Goal: Task Accomplishment & Management: Manage account settings

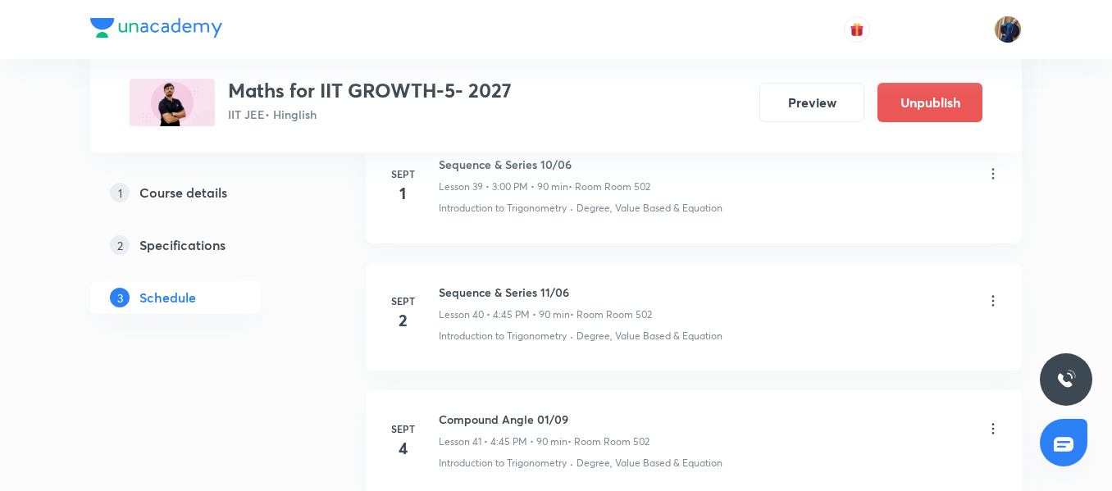
scroll to position [6166, 0]
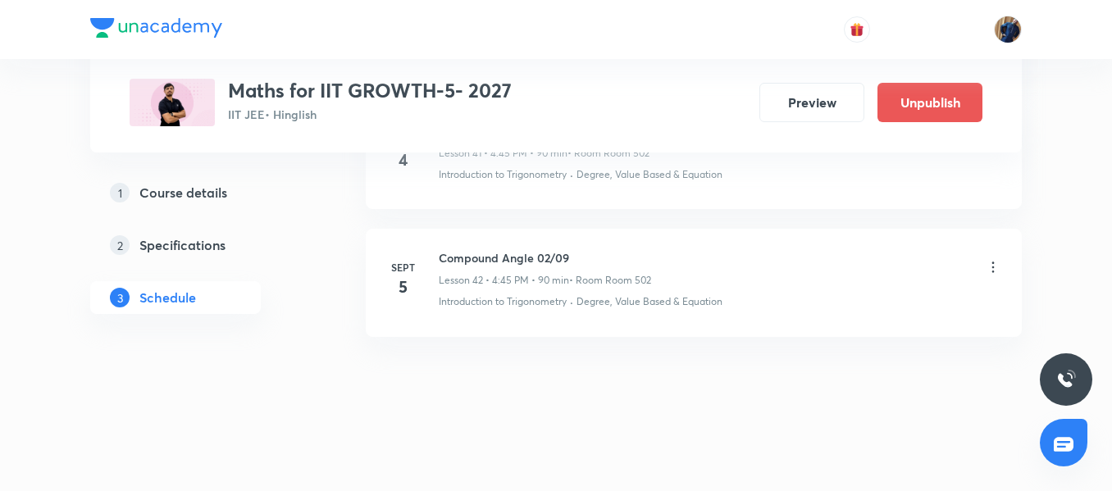
click at [525, 254] on h6 "Compound Angle 02/09" at bounding box center [545, 257] width 212 height 17
click at [613, 251] on h6 "Compound Angle 02/09" at bounding box center [545, 257] width 212 height 17
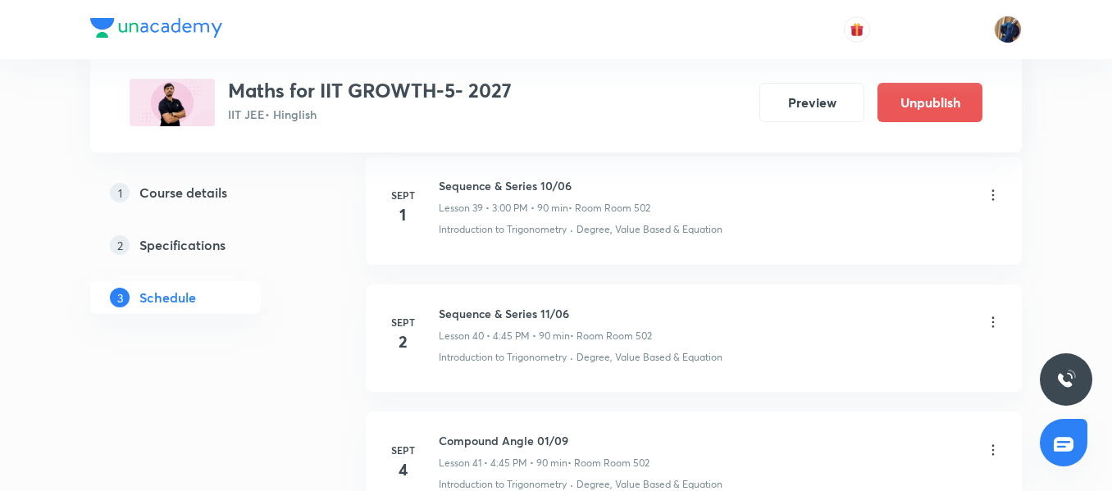
scroll to position [5839, 0]
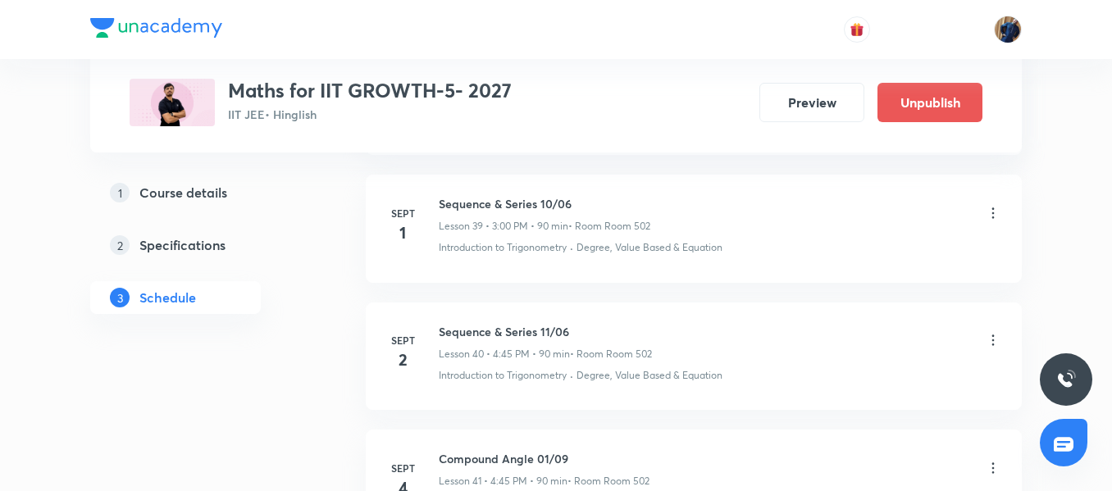
click at [528, 319] on li "[DATE] Sequence & Series 11/06 Lesson 40 • 4:45 PM • 90 min • Room Room 502 Int…" at bounding box center [694, 356] width 656 height 107
copy h6 "Sequence & Series 11/06"
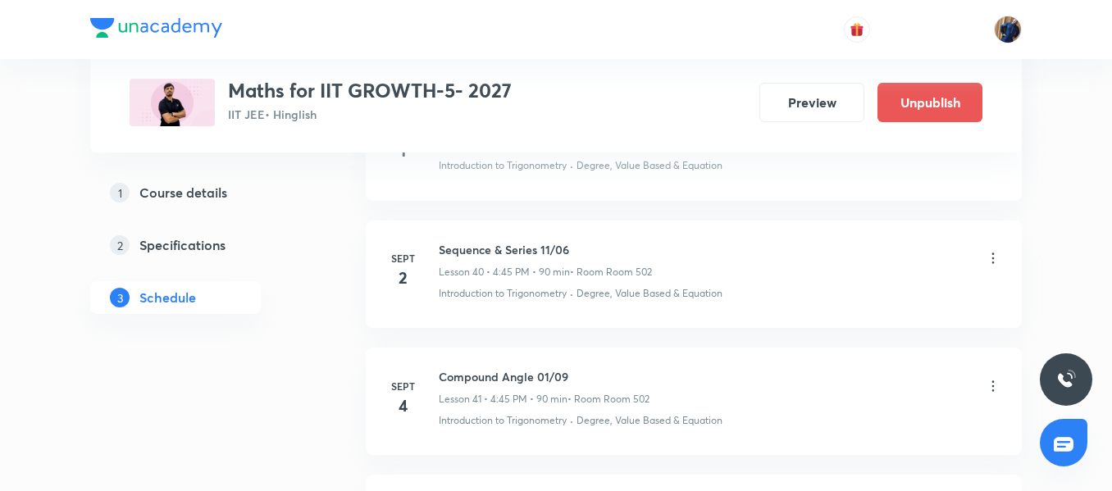
click at [989, 387] on icon at bounding box center [993, 386] width 16 height 16
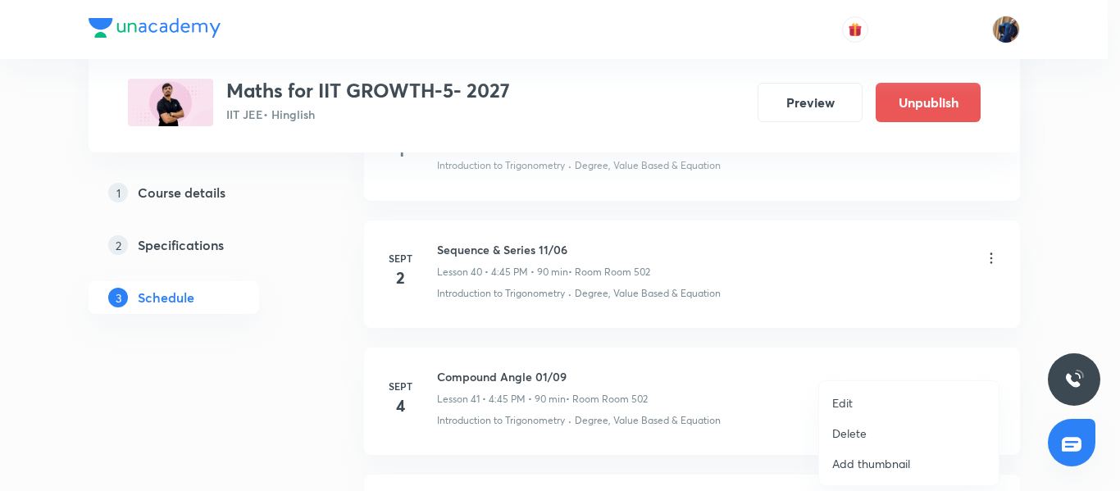
click at [855, 404] on li "Edit" at bounding box center [909, 403] width 180 height 30
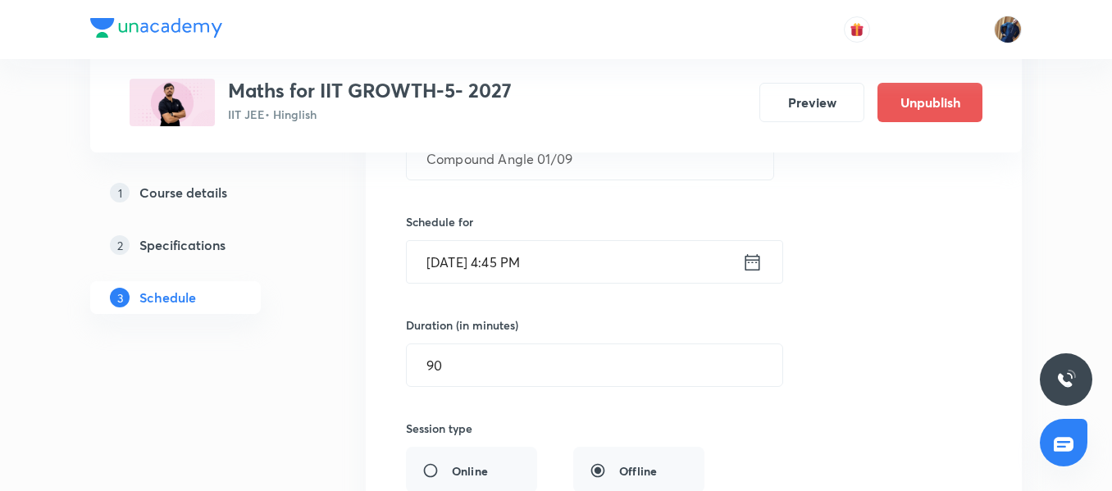
scroll to position [5305, 0]
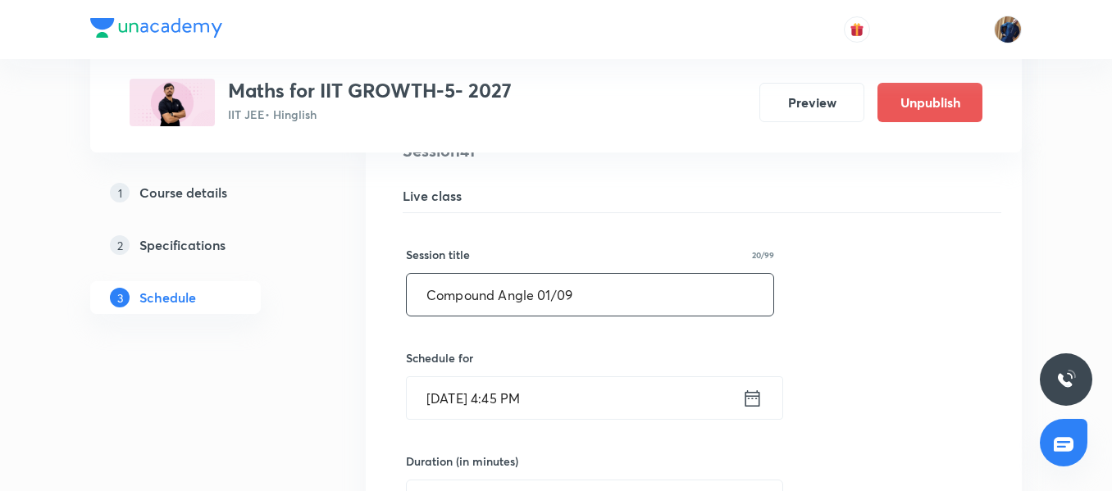
click at [530, 288] on input "Compound Angle 01/09" at bounding box center [590, 295] width 366 height 42
paste input "Sequence & Series 11/06"
click at [557, 297] on input "Sequence & Series 11/06" at bounding box center [590, 295] width 366 height 42
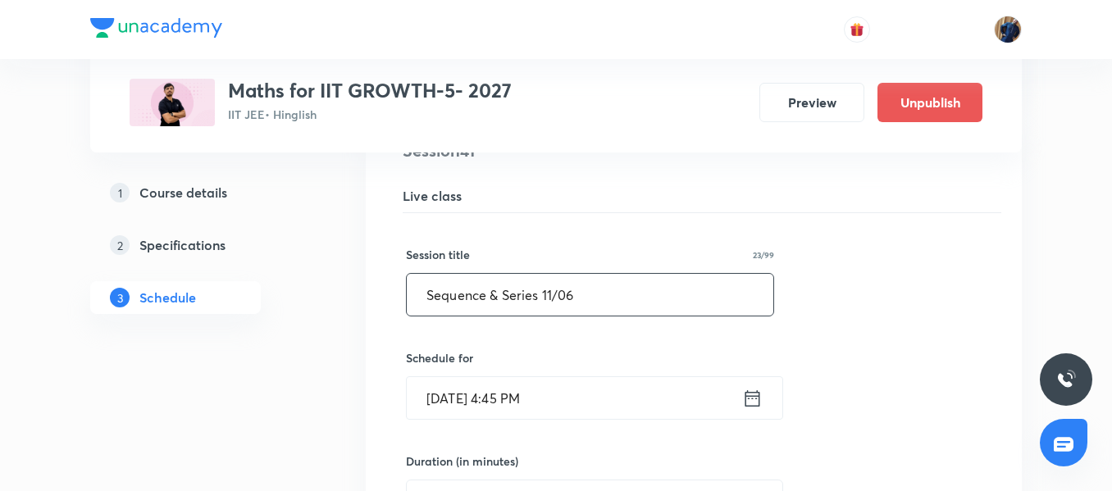
click at [553, 293] on input "Sequence & Series 11/06" at bounding box center [590, 295] width 366 height 42
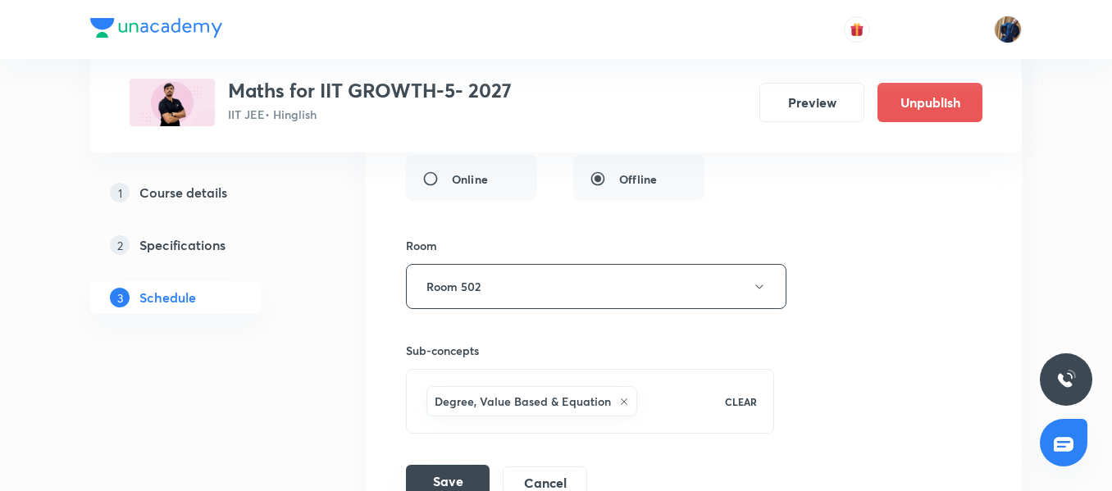
scroll to position [5879, 0]
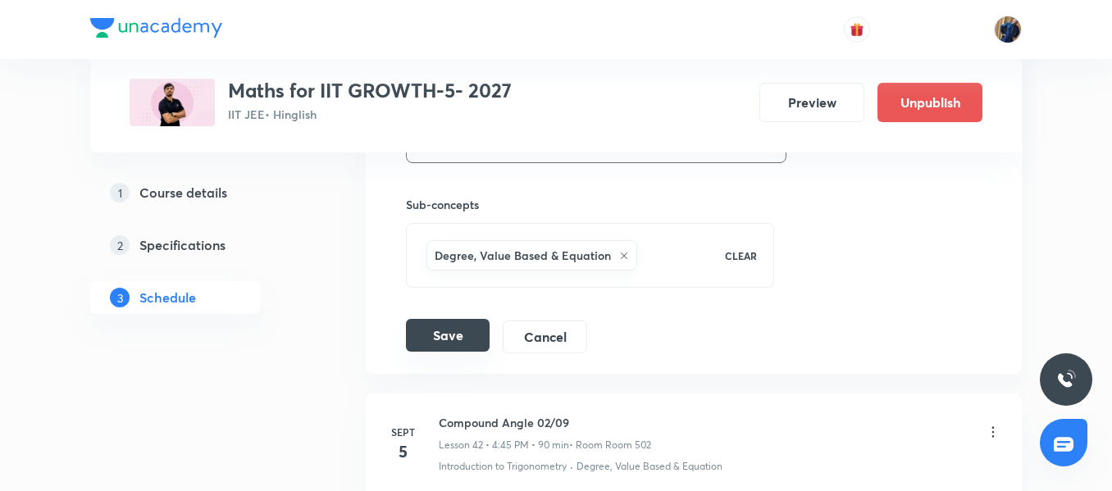
type input "Sequence & Series 12/06"
click at [439, 336] on button "Save" at bounding box center [448, 335] width 84 height 33
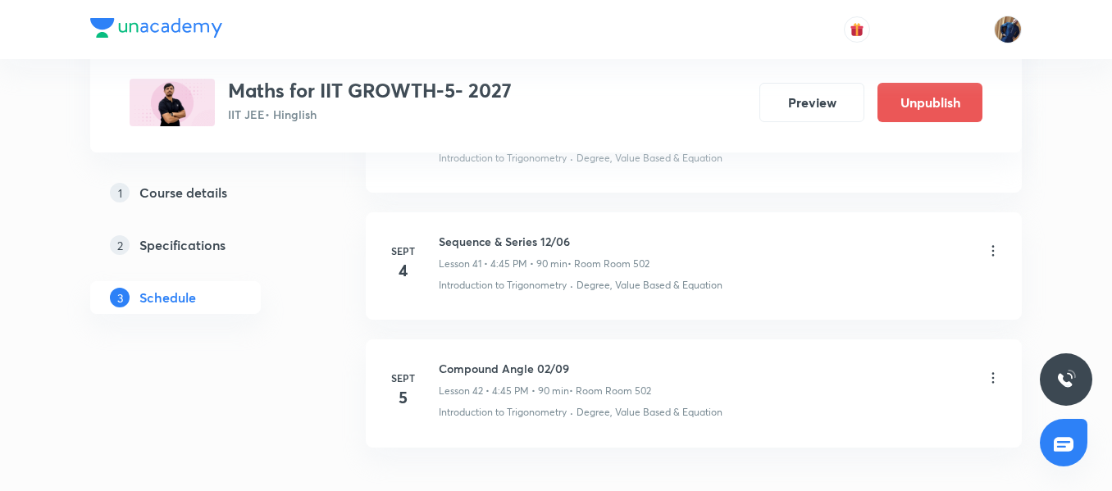
scroll to position [5331, 0]
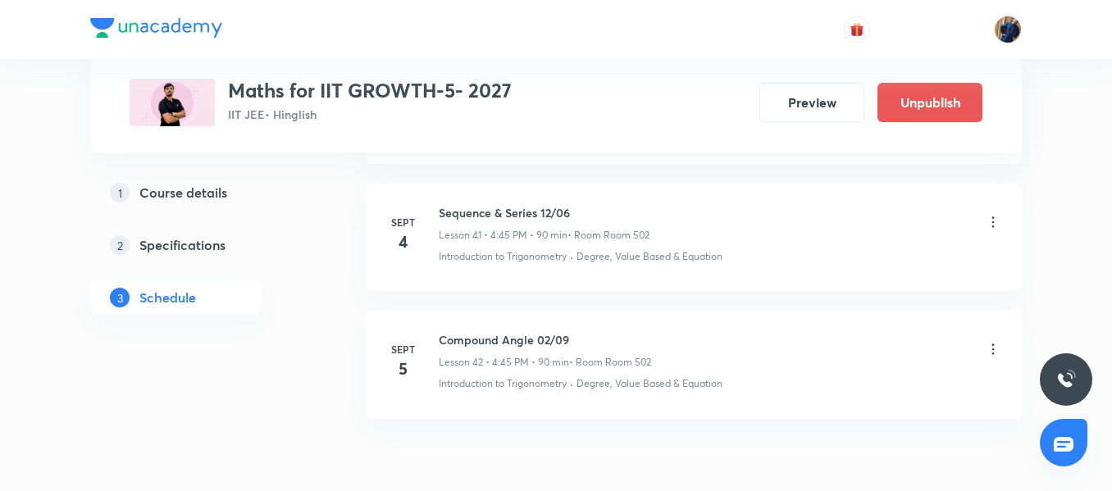
click at [989, 353] on icon at bounding box center [993, 349] width 16 height 16
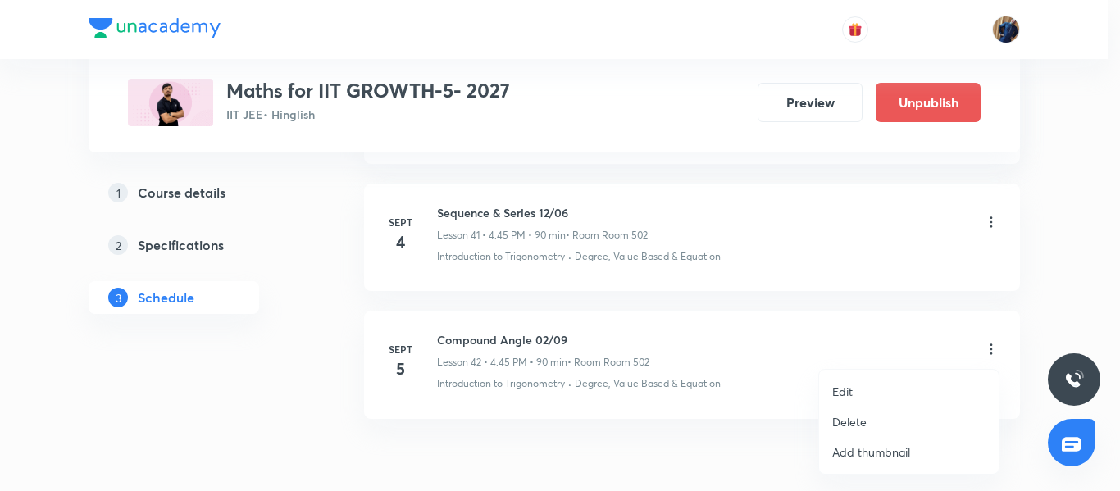
click at [893, 387] on li "Edit" at bounding box center [909, 391] width 180 height 30
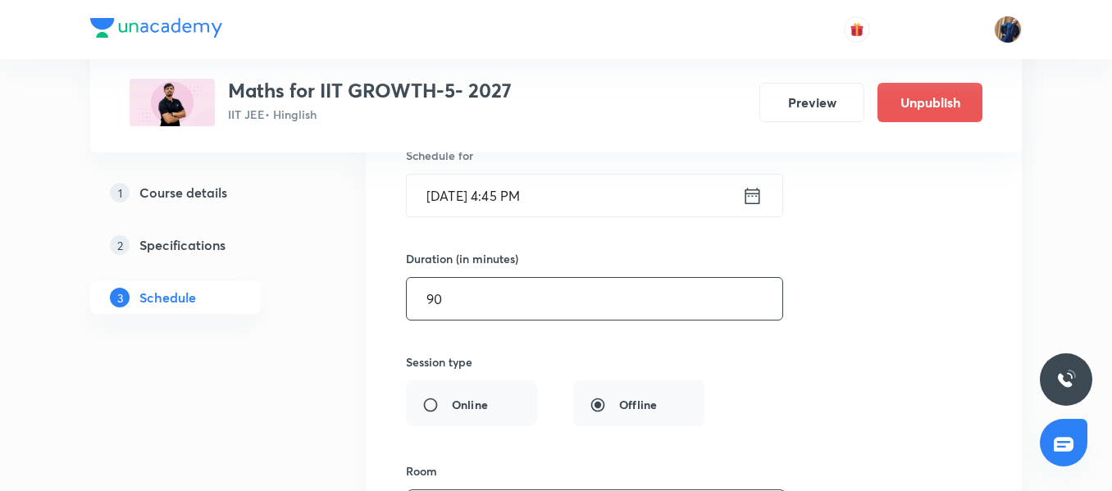
scroll to position [5495, 0]
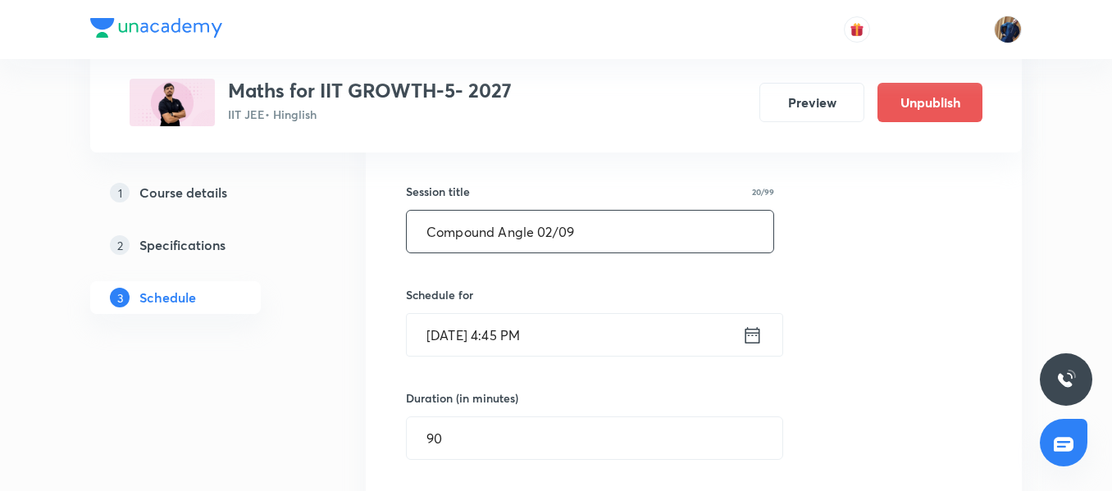
click at [549, 231] on input "Compound Angle 02/09" at bounding box center [590, 232] width 366 height 42
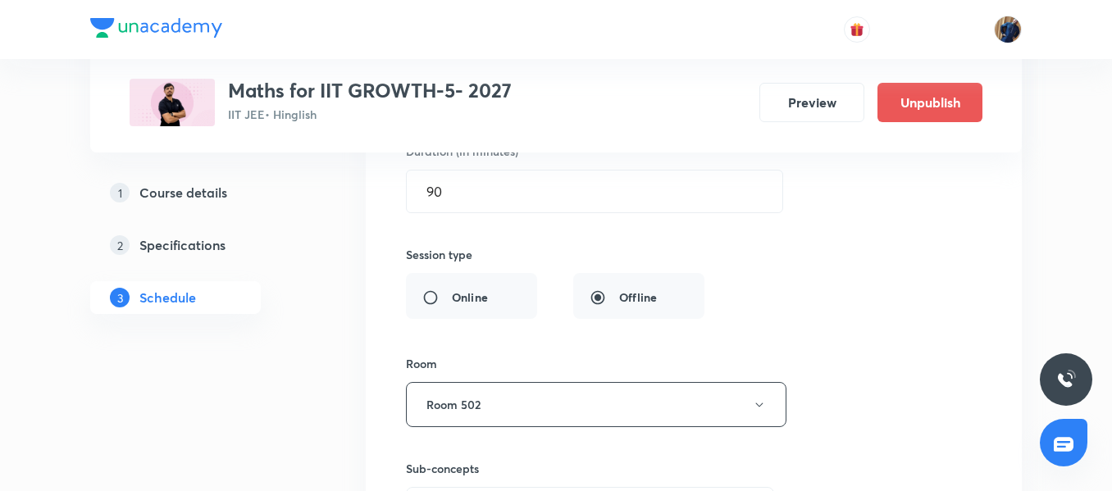
scroll to position [5987, 0]
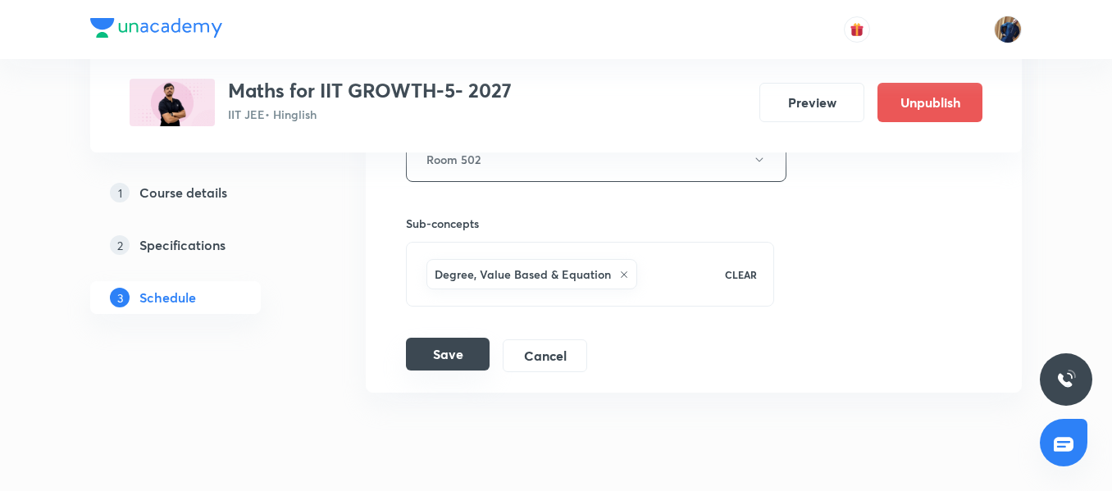
type input "Compound Angle 01/09"
click at [444, 352] on button "Save" at bounding box center [448, 354] width 84 height 33
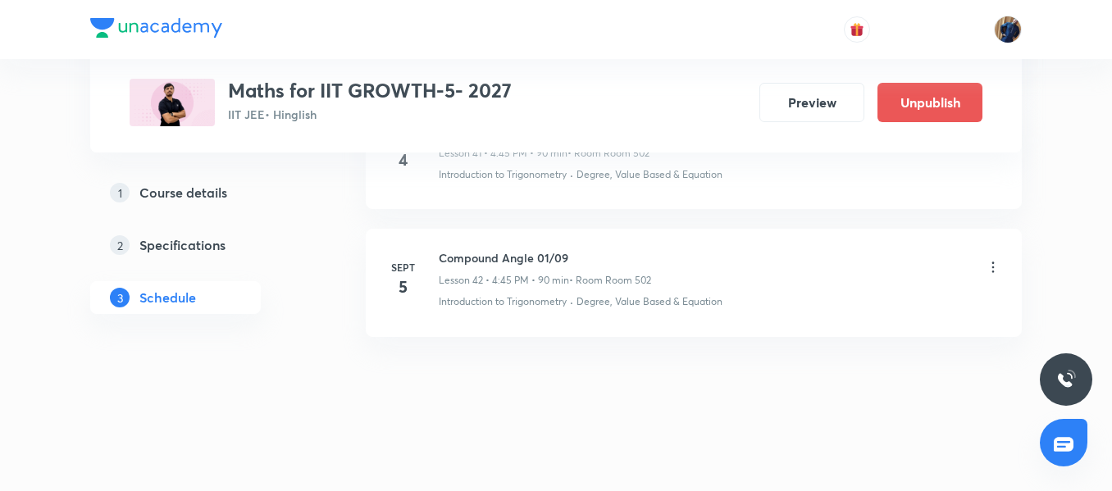
scroll to position [5413, 0]
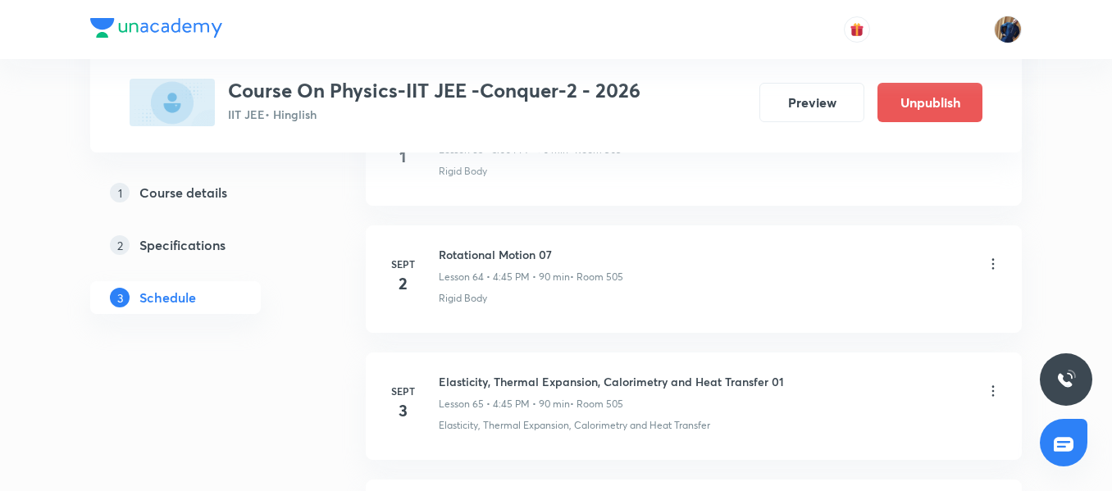
scroll to position [9059, 0]
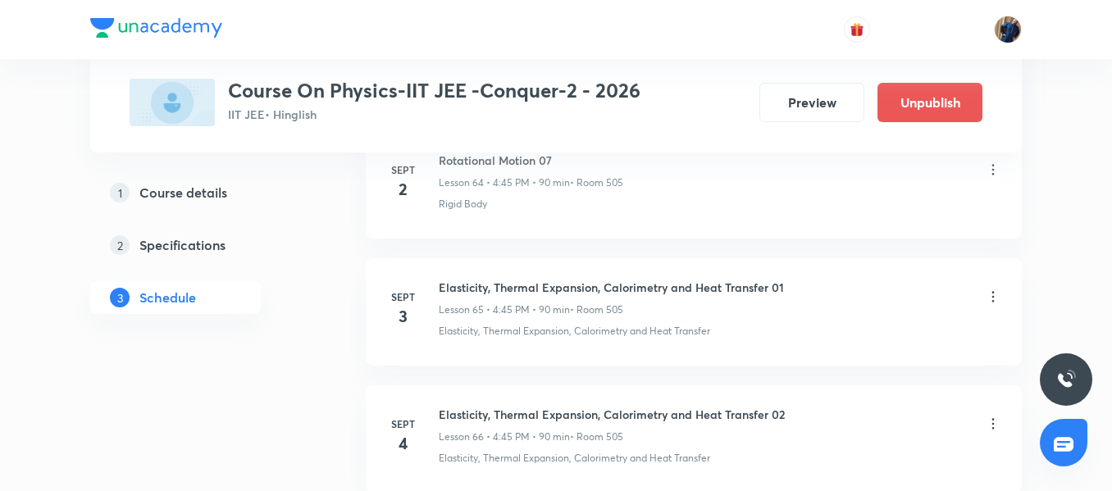
click at [484, 167] on h6 "Rotational Motion 07" at bounding box center [531, 160] width 184 height 17
copy h6 "Rotational Motion 07"
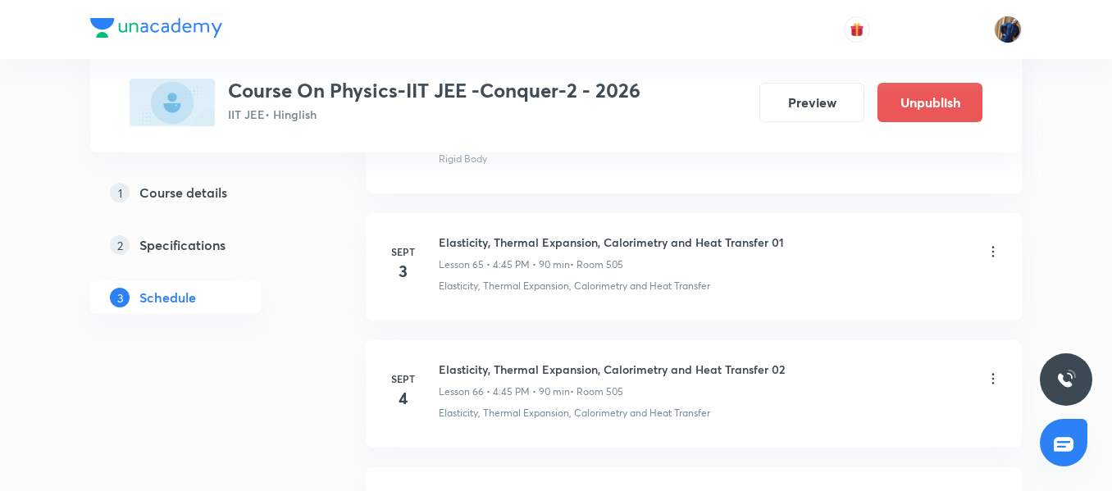
scroll to position [9141, 0]
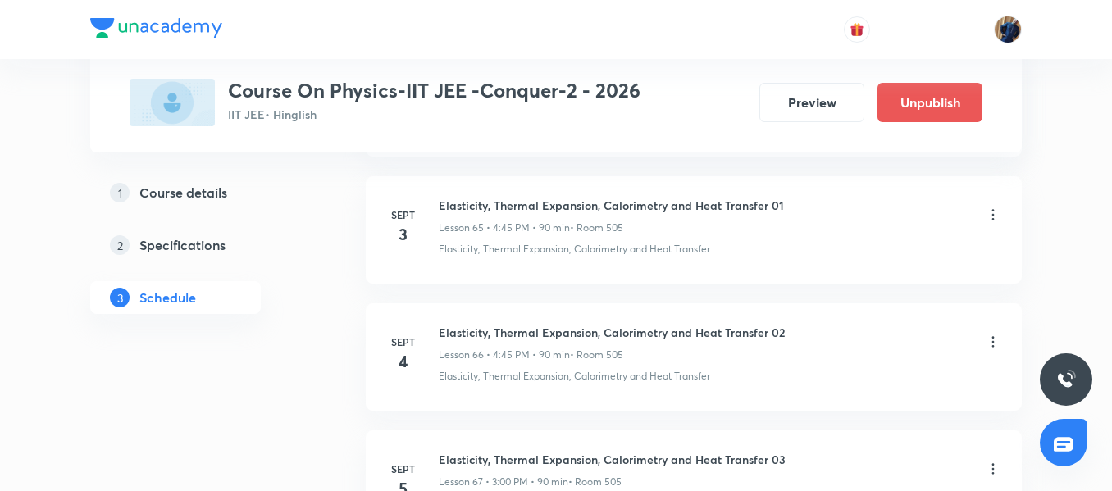
click at [996, 215] on icon at bounding box center [993, 215] width 16 height 16
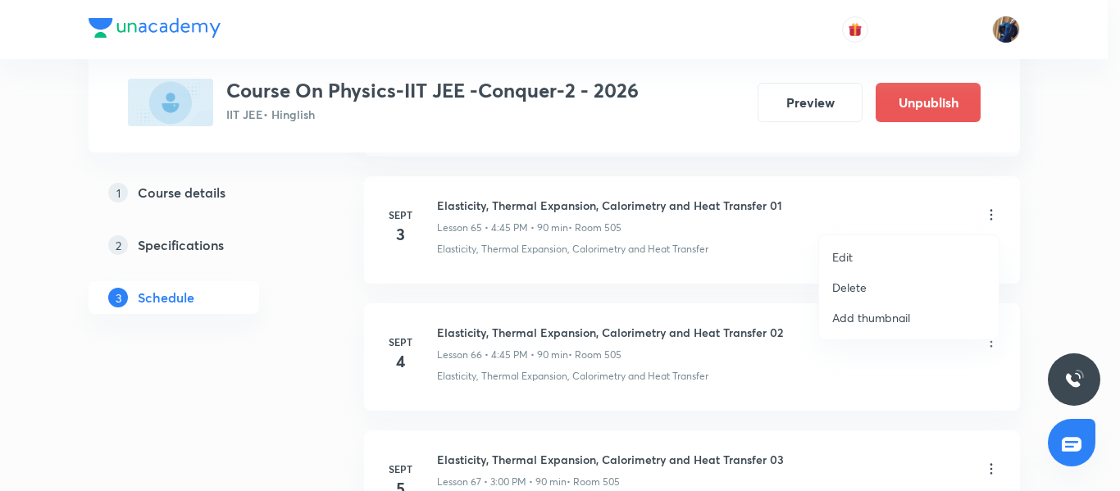
click at [842, 255] on p "Edit" at bounding box center [842, 256] width 20 height 17
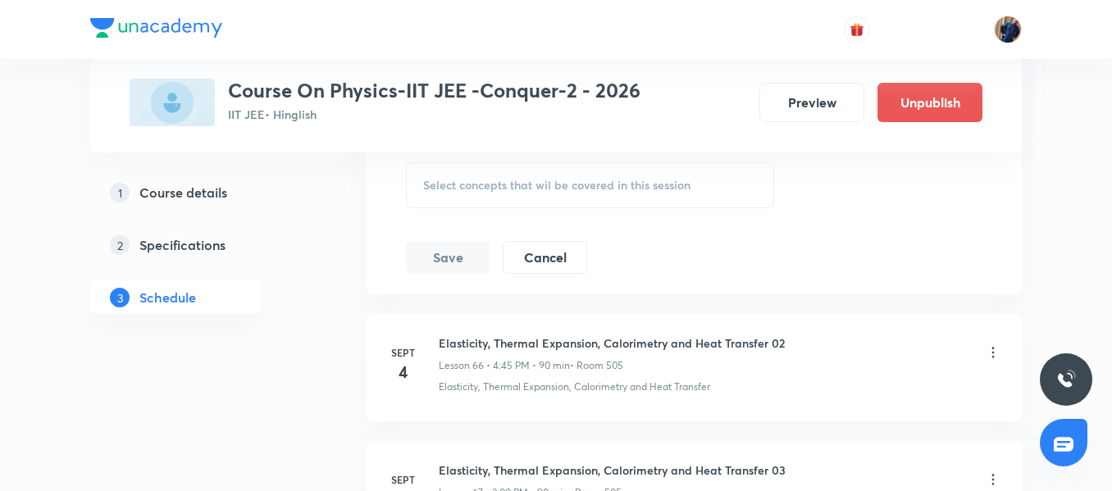
scroll to position [8977, 0]
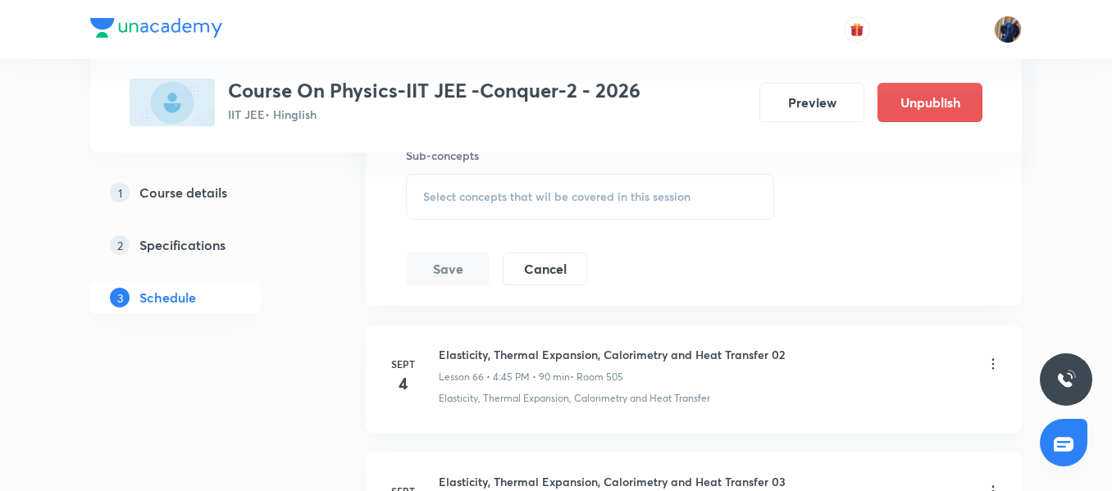
click at [517, 214] on div "Select concepts that wil be covered in this session" at bounding box center [590, 197] width 368 height 46
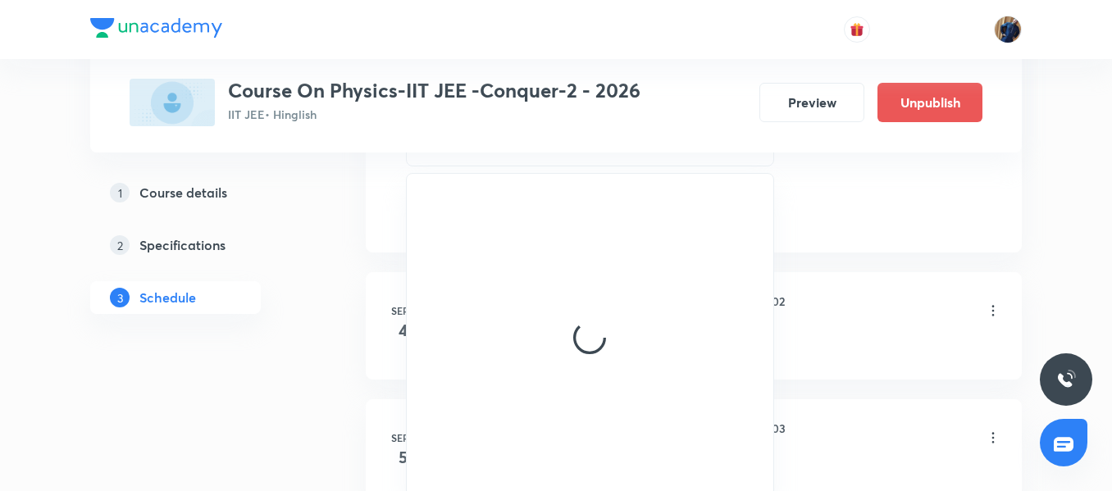
scroll to position [9059, 0]
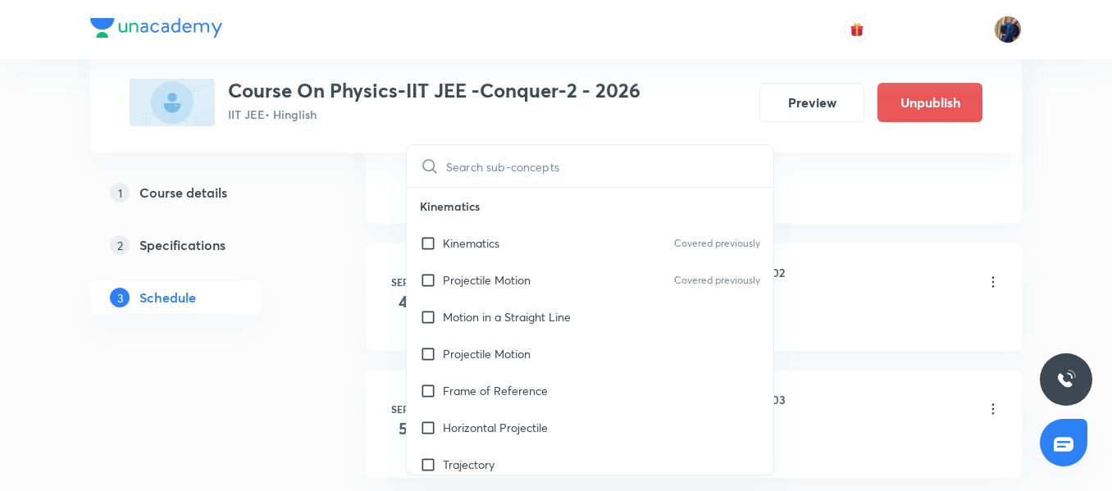
click at [494, 279] on p "Projectile Motion" at bounding box center [487, 279] width 88 height 17
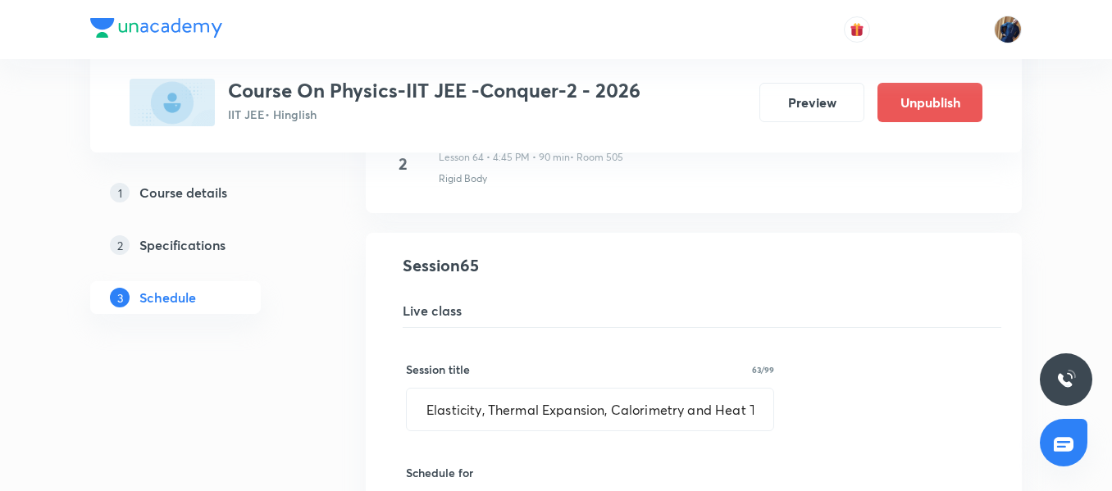
scroll to position [8322, 0]
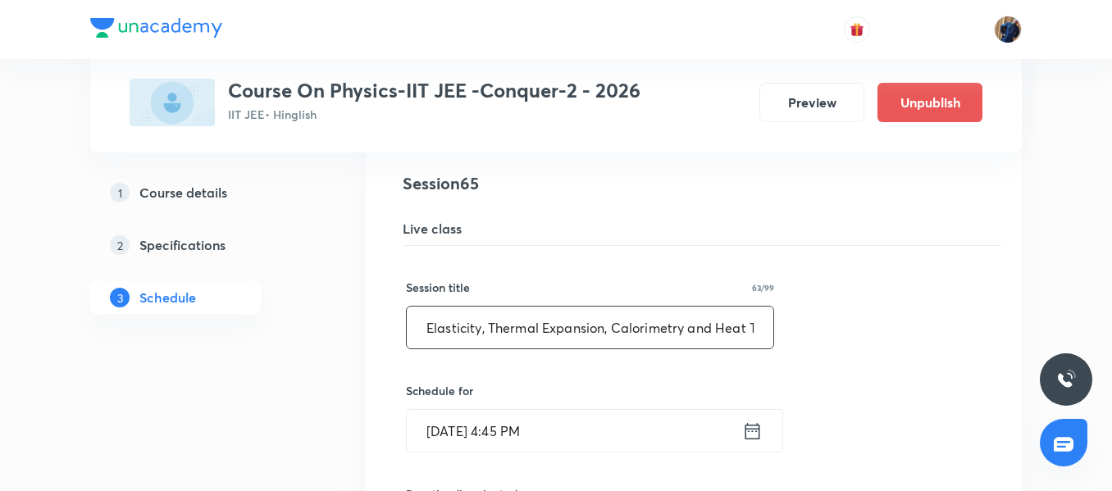
click at [525, 330] on input "Elasticity, Thermal Expansion, Calorimetry and Heat Transfer 01" at bounding box center [590, 328] width 366 height 42
click at [524, 330] on input "Elasticity, Thermal Expansion, Calorimetry and Heat Transfer 01" at bounding box center [590, 328] width 366 height 42
paste input "Rotational Motion 07"
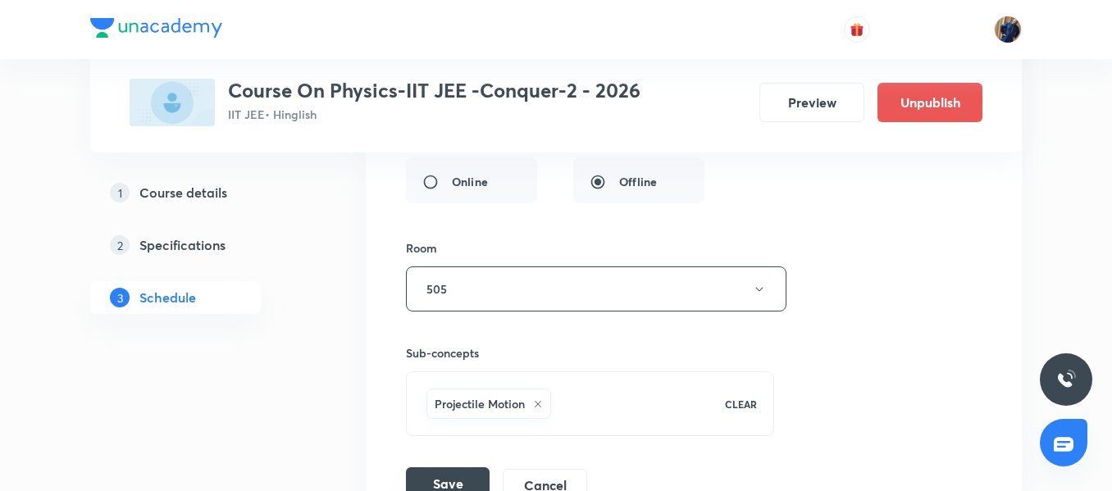
scroll to position [8896, 0]
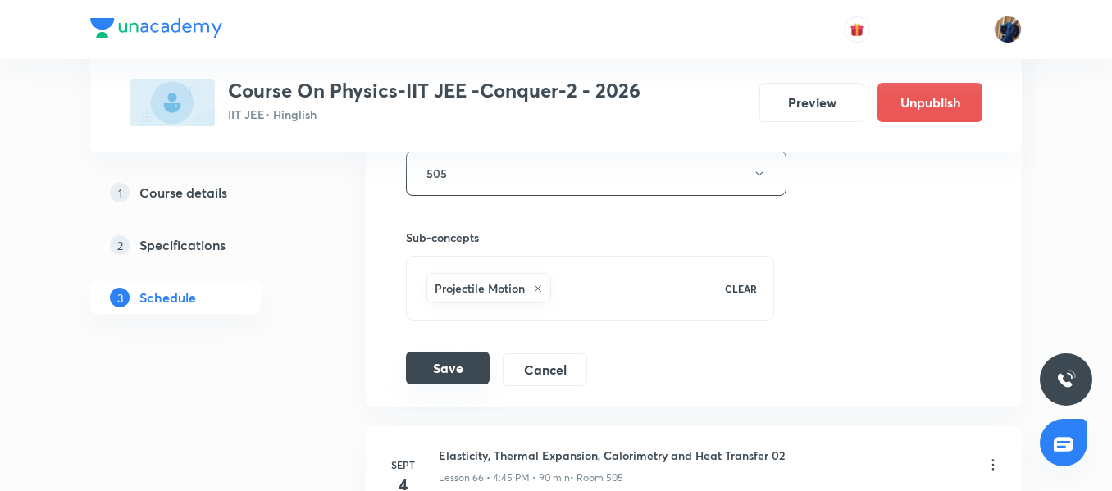
type input "Rotational Motion 08"
click at [453, 370] on button "Save" at bounding box center [448, 368] width 84 height 33
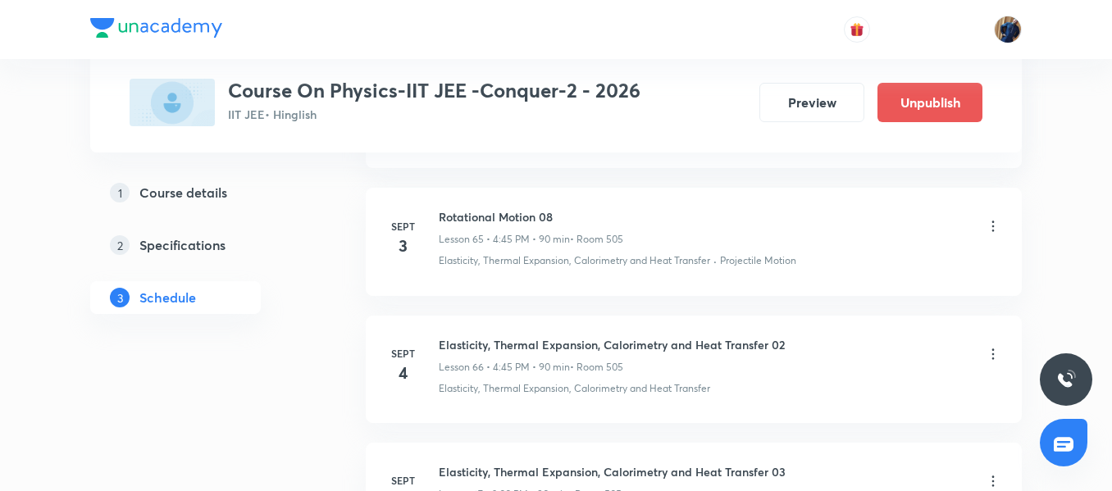
scroll to position [8404, 0]
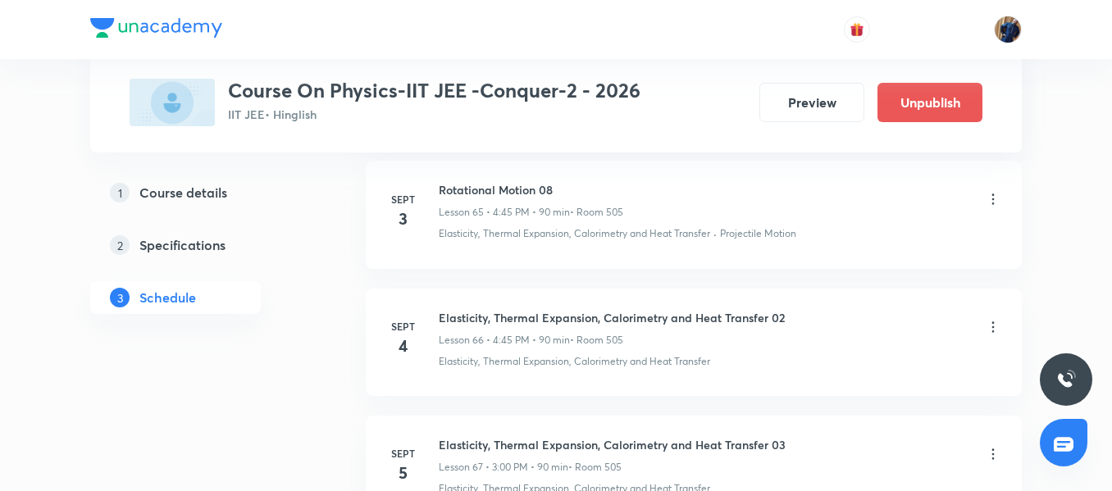
click at [992, 324] on icon at bounding box center [993, 327] width 16 height 16
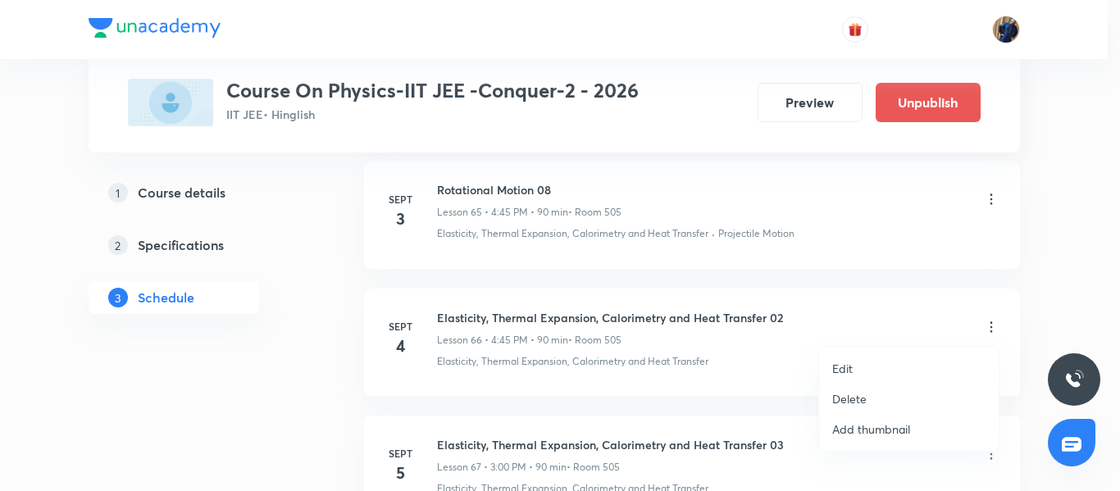
click at [867, 366] on li "Edit" at bounding box center [909, 368] width 180 height 30
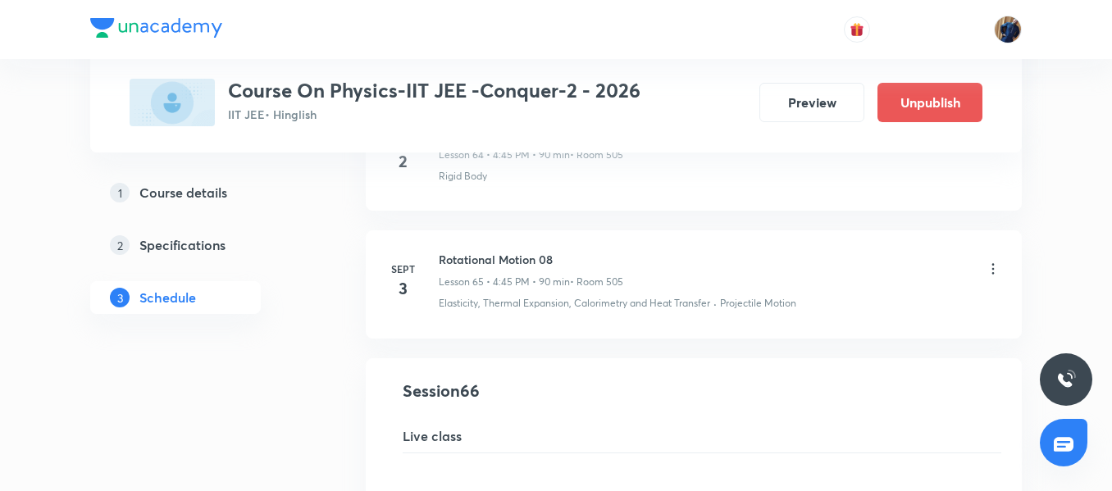
scroll to position [8240, 0]
click at [492, 270] on h6 "Rotational Motion 08" at bounding box center [531, 261] width 184 height 17
click at [496, 262] on h6 "Rotational Motion 08" at bounding box center [531, 261] width 184 height 17
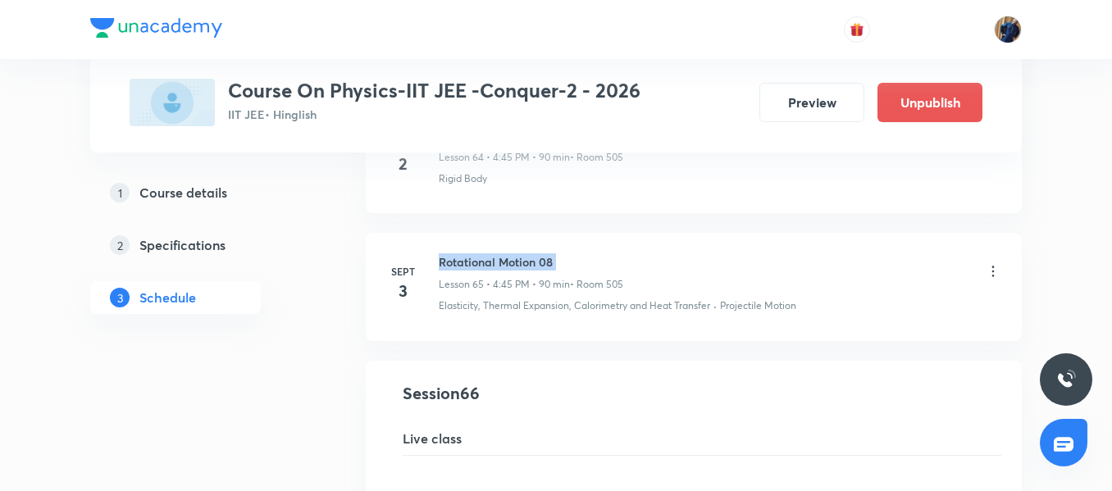
click at [496, 262] on h6 "Rotational Motion 08" at bounding box center [531, 261] width 184 height 17
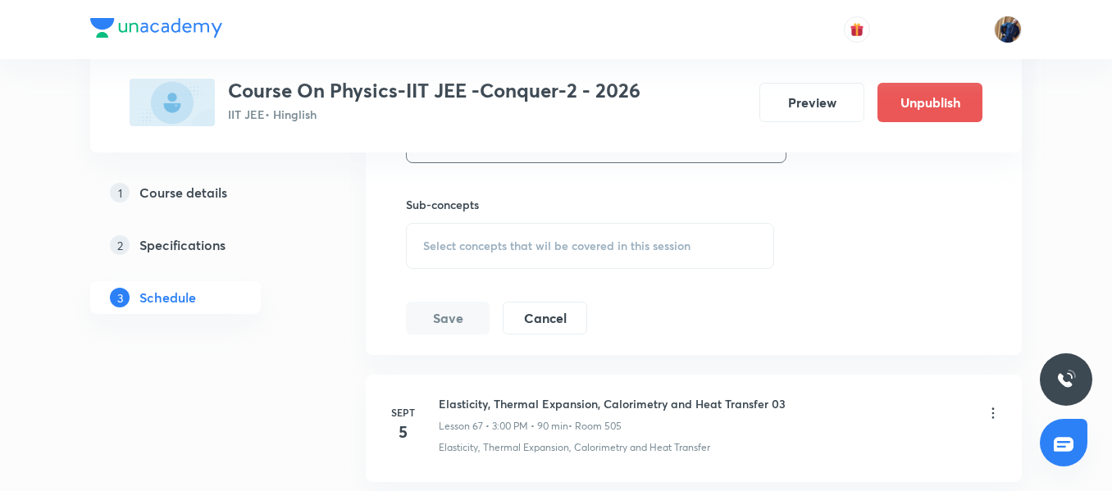
scroll to position [9059, 0]
click at [537, 240] on span "Select concepts that wil be covered in this session" at bounding box center [556, 242] width 267 height 13
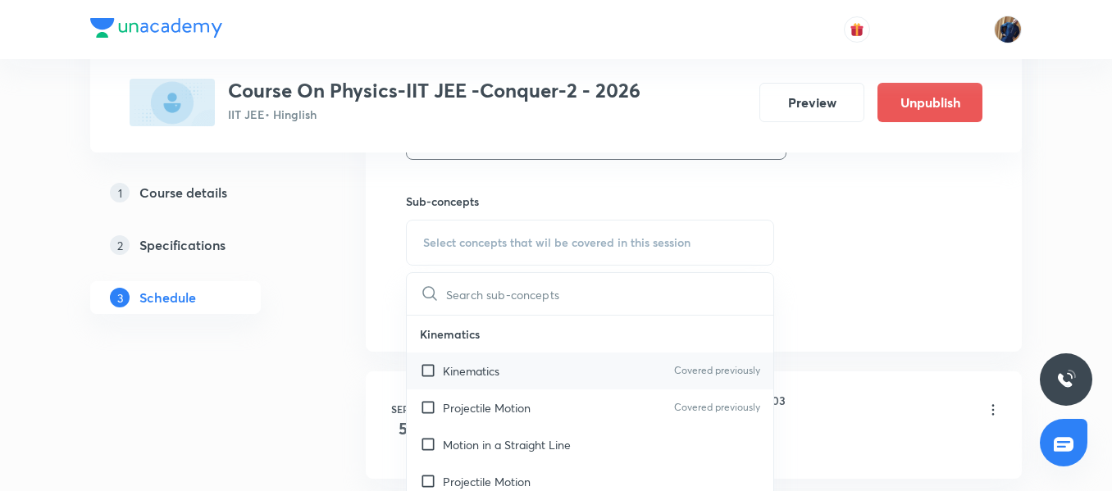
click at [471, 374] on p "Kinematics" at bounding box center [471, 370] width 57 height 17
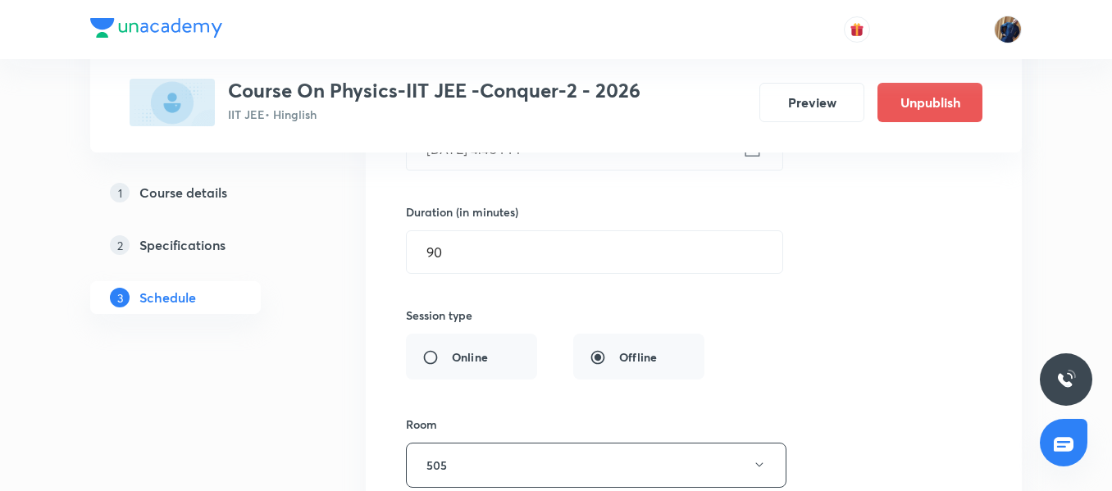
scroll to position [8404, 0]
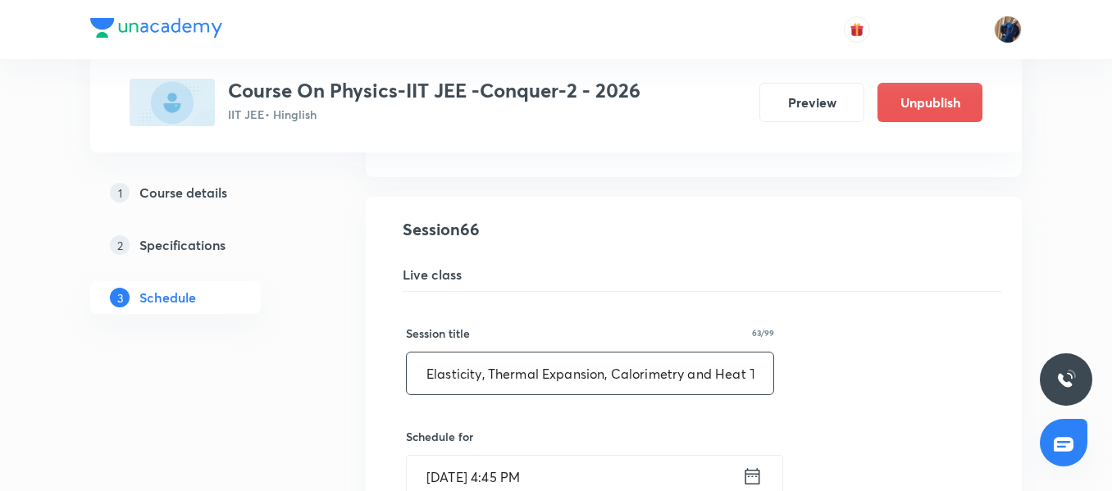
click at [530, 366] on input "Elasticity, Thermal Expansion, Calorimetry and Heat Transfer 02" at bounding box center [590, 374] width 366 height 42
paste input "Rotational Motion 08"
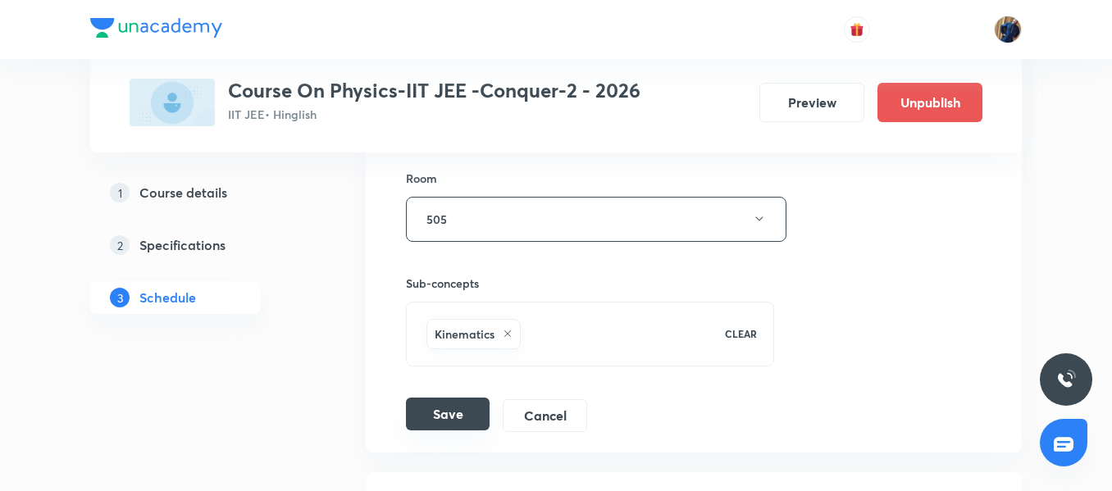
type input "Rotational Motion 09"
click at [446, 412] on button "Save" at bounding box center [448, 414] width 84 height 33
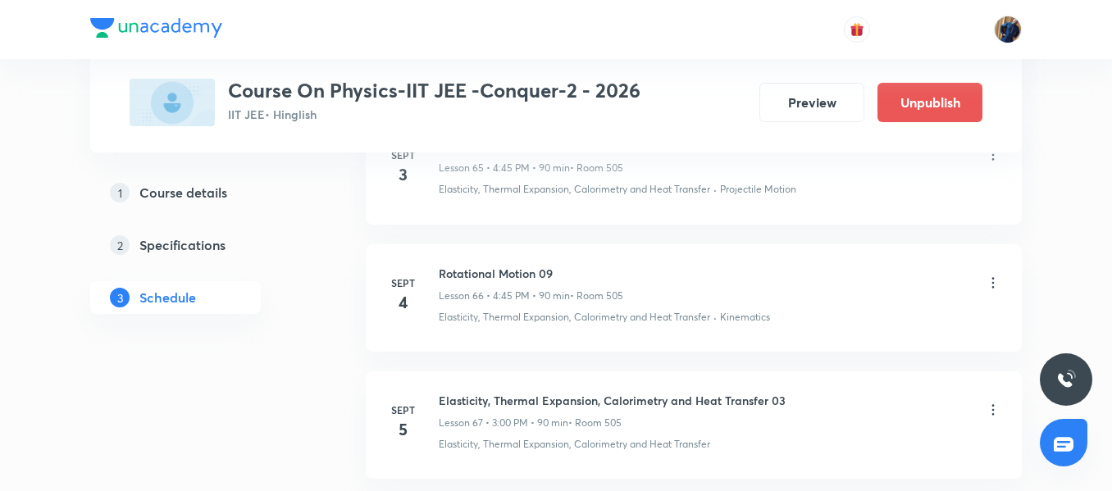
scroll to position [8568, 0]
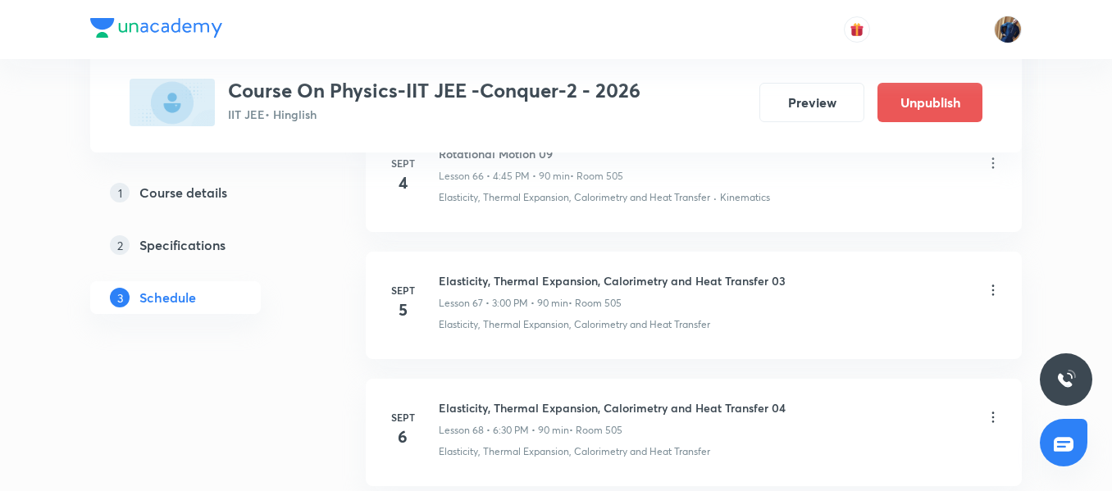
click at [999, 290] on icon at bounding box center [993, 290] width 16 height 16
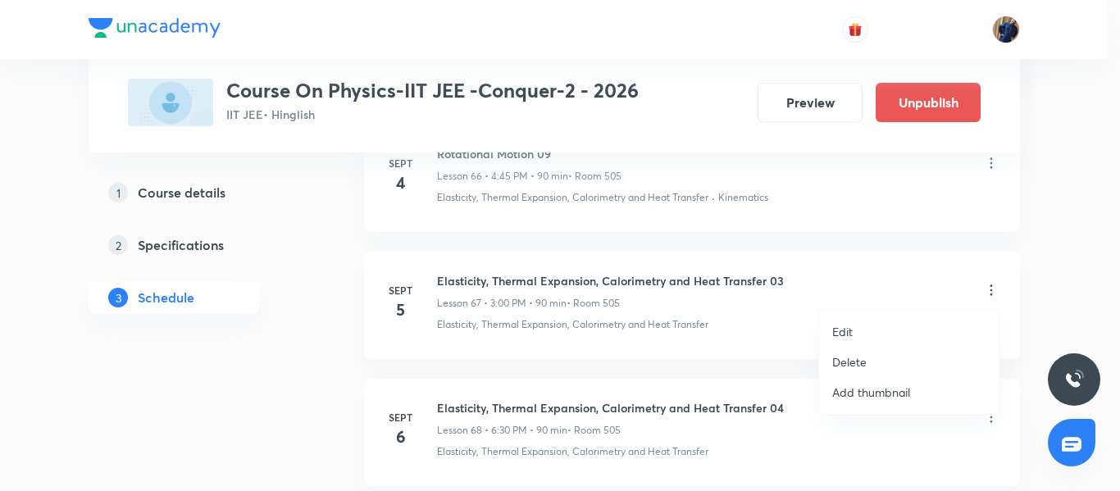
click at [867, 332] on li "Edit" at bounding box center [909, 331] width 180 height 30
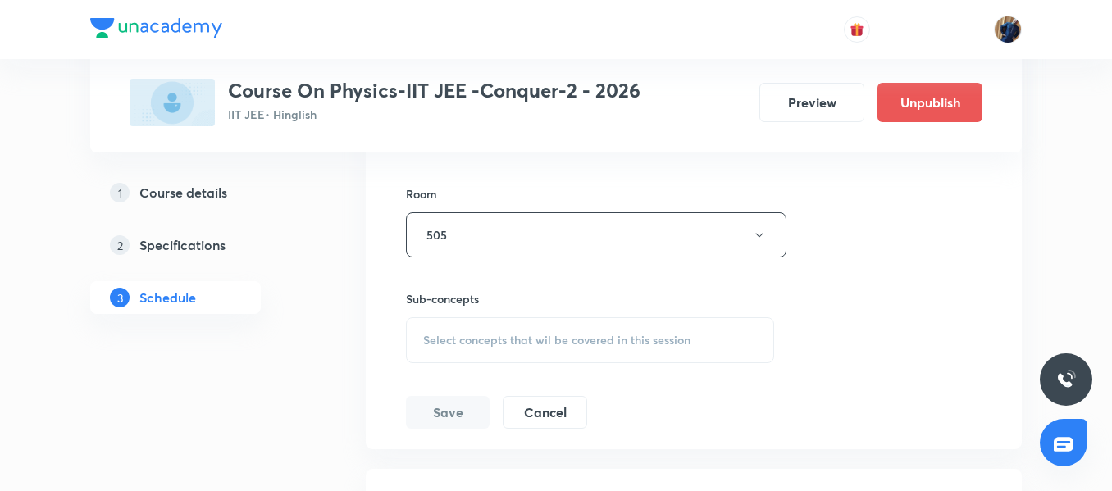
scroll to position [9141, 0]
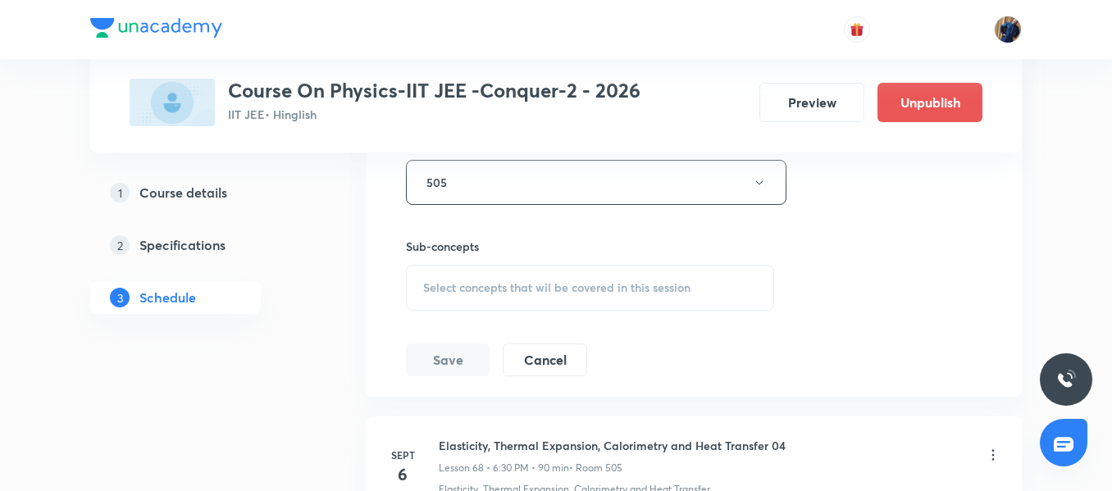
click at [539, 297] on div "Select concepts that wil be covered in this session" at bounding box center [590, 288] width 368 height 46
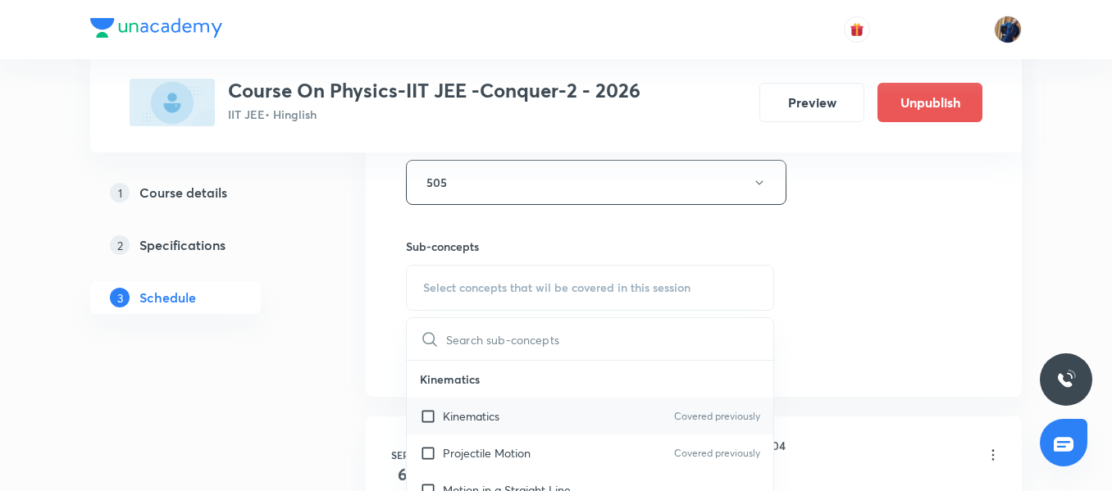
click at [497, 421] on p "Kinematics" at bounding box center [471, 415] width 57 height 17
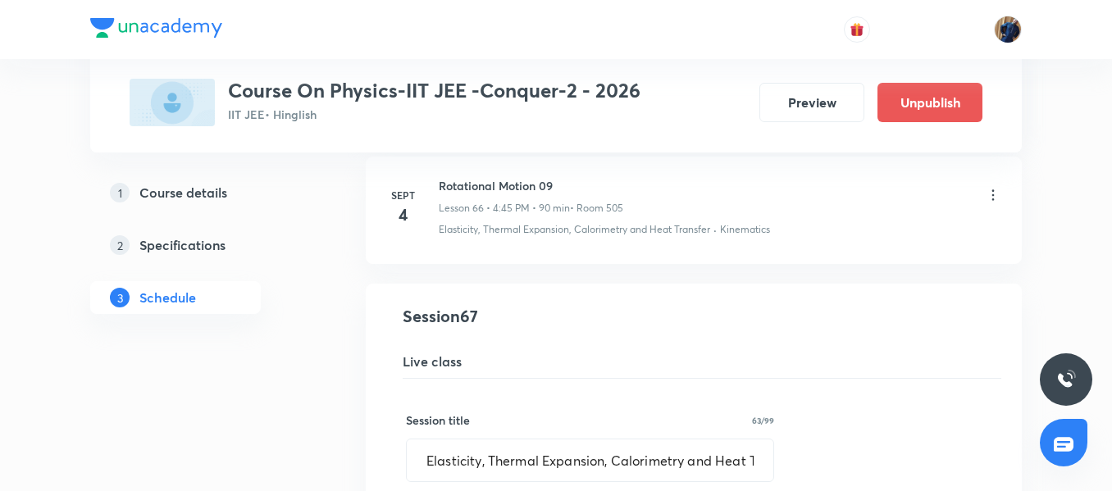
scroll to position [8404, 0]
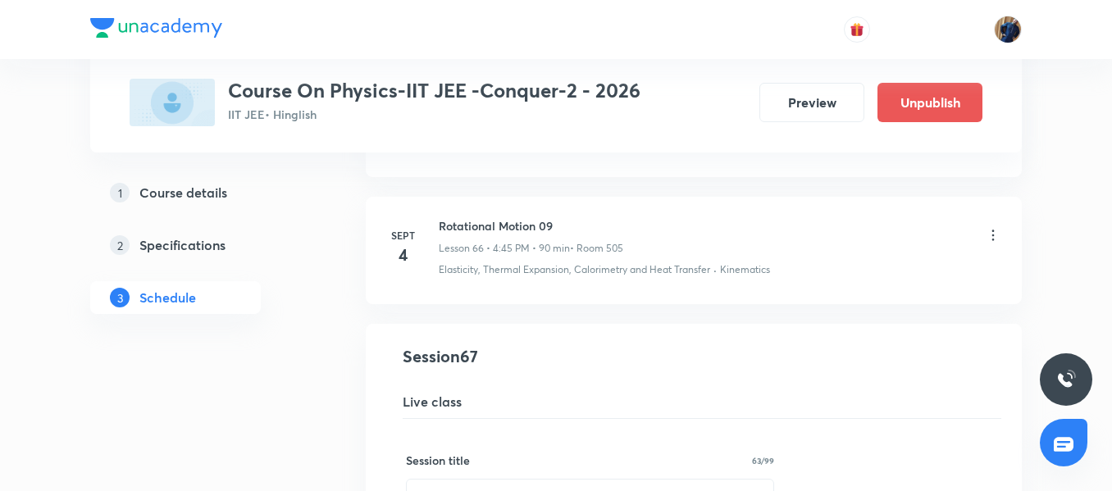
click at [525, 228] on h6 "Rotational Motion 09" at bounding box center [531, 225] width 184 height 17
copy h6 "Rotational Motion 09"
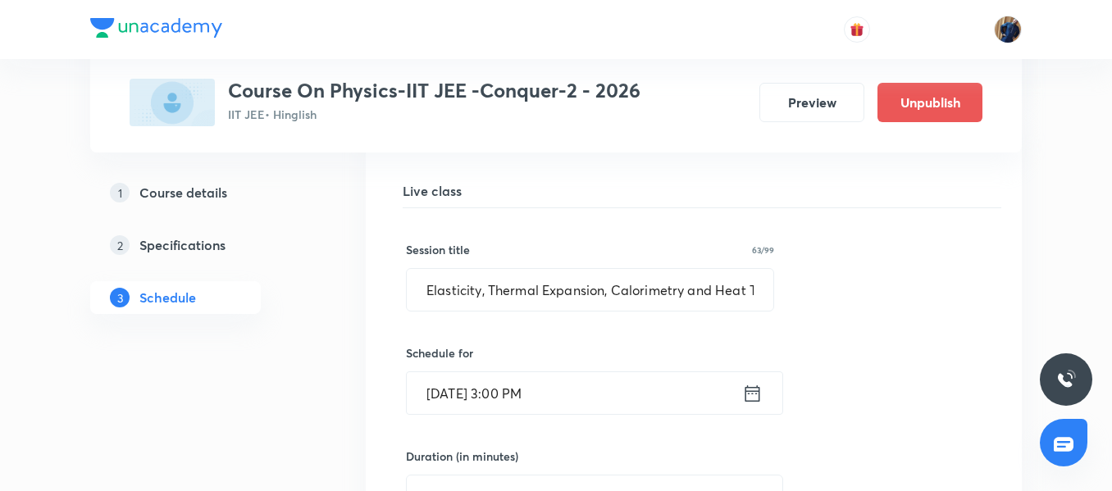
scroll to position [8650, 0]
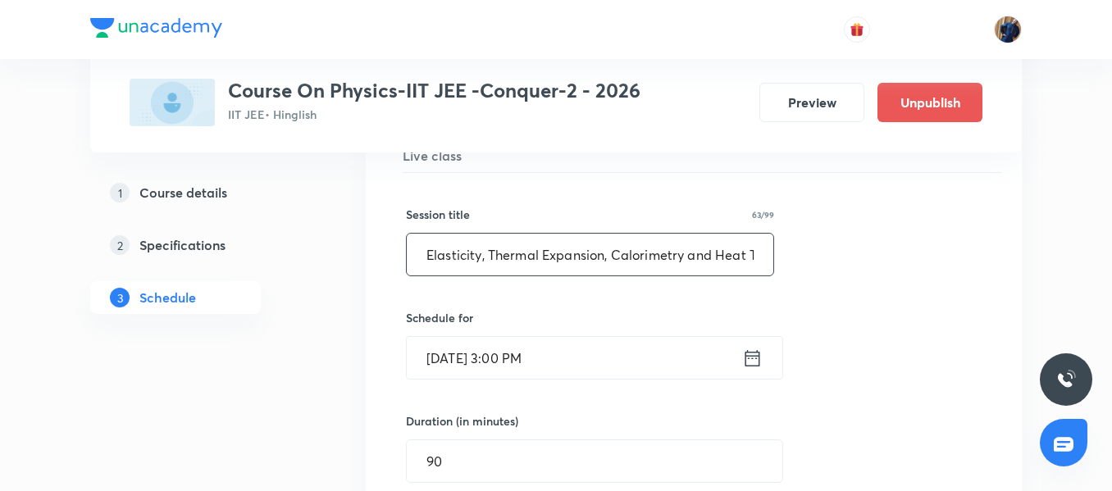
click at [539, 259] on input "Elasticity, Thermal Expansion, Calorimetry and Heat Transfer 03" at bounding box center [590, 255] width 366 height 42
paste input "Rotational Motion 09"
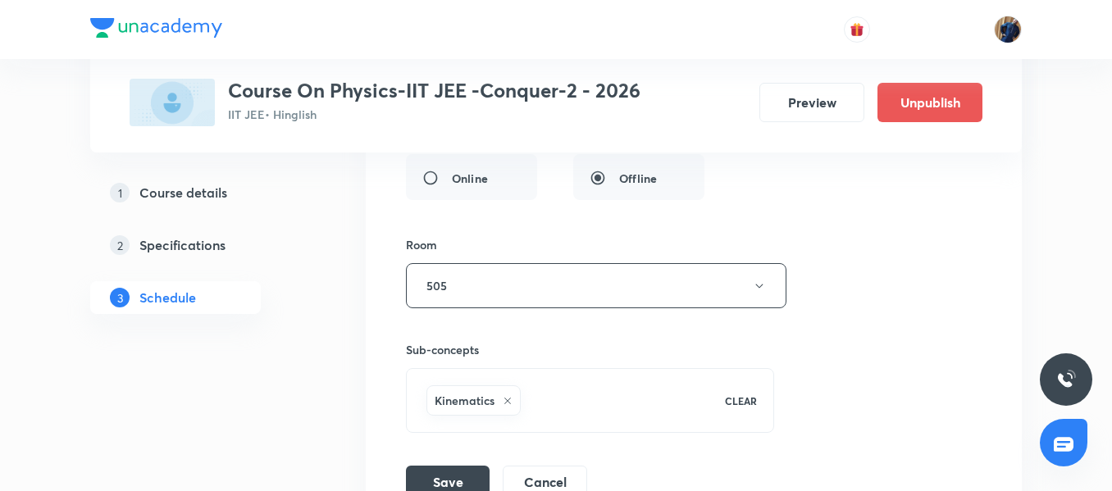
scroll to position [9223, 0]
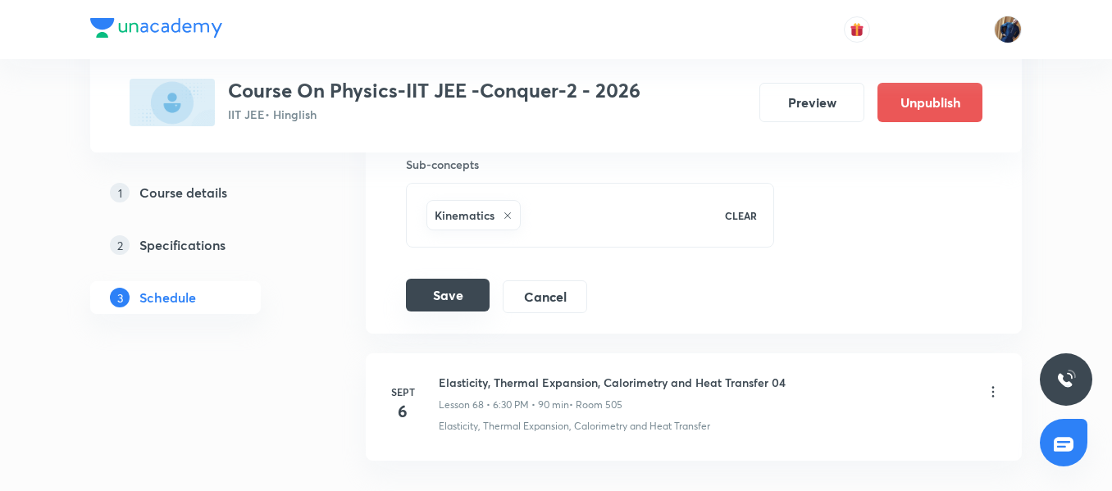
type input "Rotational Motion 10"
click at [421, 287] on button "Save" at bounding box center [448, 295] width 84 height 33
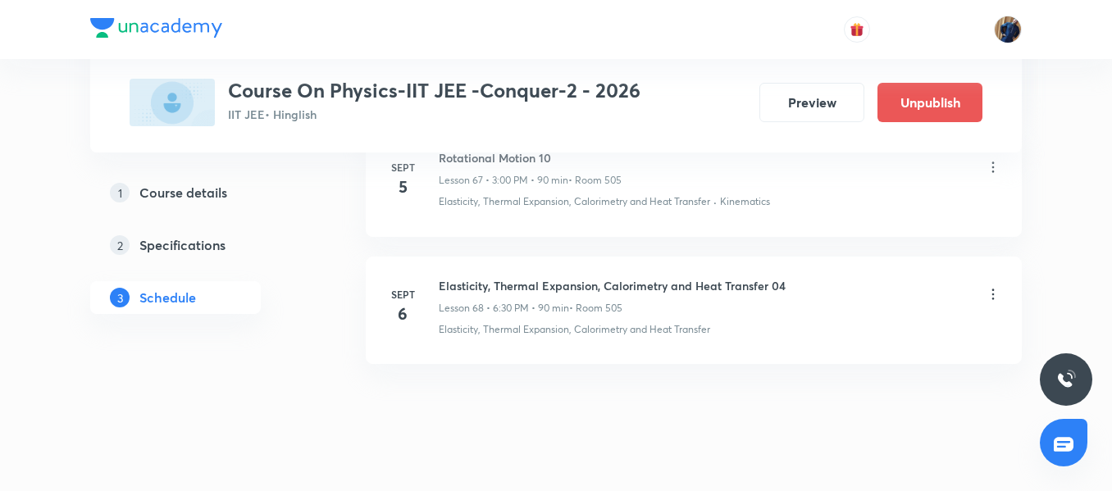
scroll to position [8691, 0]
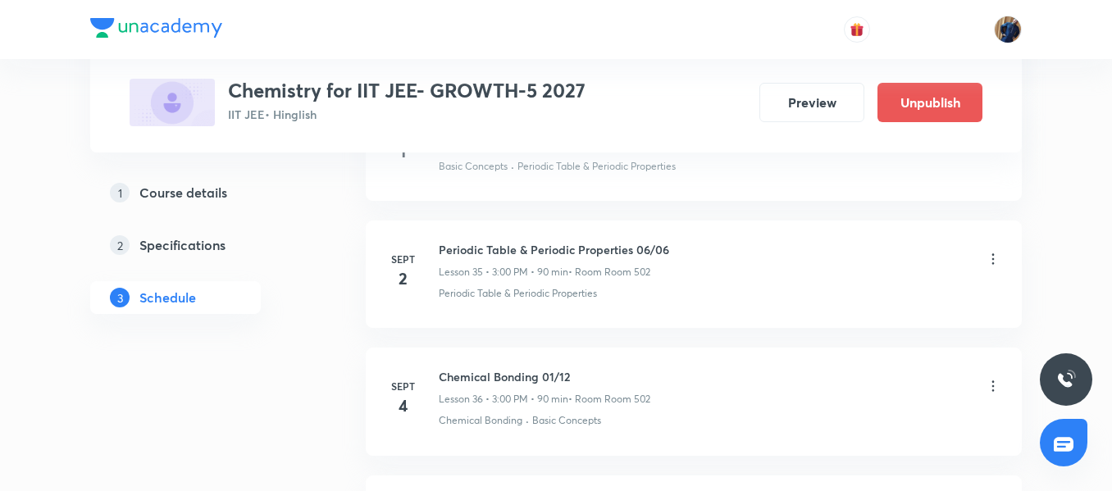
scroll to position [5363, 0]
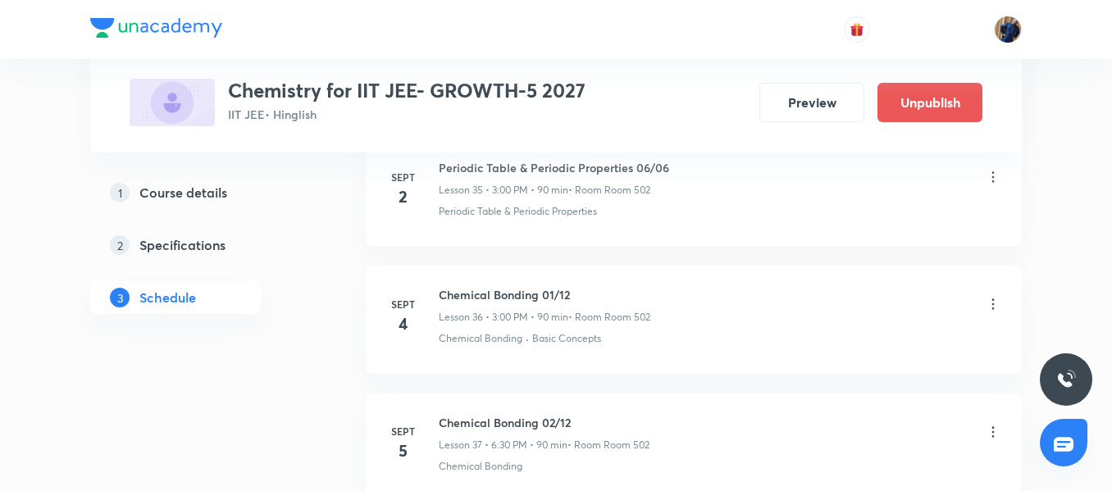
click at [591, 181] on div "Periodic Table & Periodic Properties 06/06 Lesson 35 • 3:00 PM • 90 min • Room …" at bounding box center [554, 178] width 230 height 39
click at [597, 157] on li "Sept 2 Periodic Table & Periodic Properties 06/06 Lesson 35 • 3:00 PM • 90 min …" at bounding box center [694, 192] width 656 height 107
click at [493, 292] on h6 "Chemical Bonding 01/12" at bounding box center [545, 294] width 212 height 17
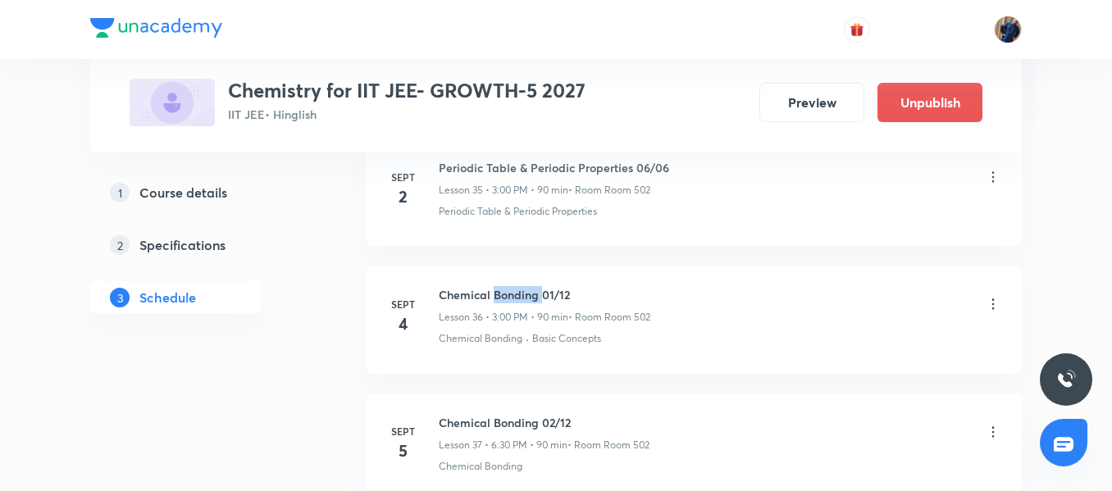
click at [493, 292] on h6 "Chemical Bonding 01/12" at bounding box center [545, 294] width 212 height 17
click at [603, 327] on div "Chemical Bonding 01/12 Lesson 36 • 3:00 PM • 90 min • Room Room 502 Chemical Bo…" at bounding box center [720, 316] width 562 height 60
click at [527, 170] on h6 "Periodic Table & Periodic Properties 06/06" at bounding box center [554, 167] width 230 height 17
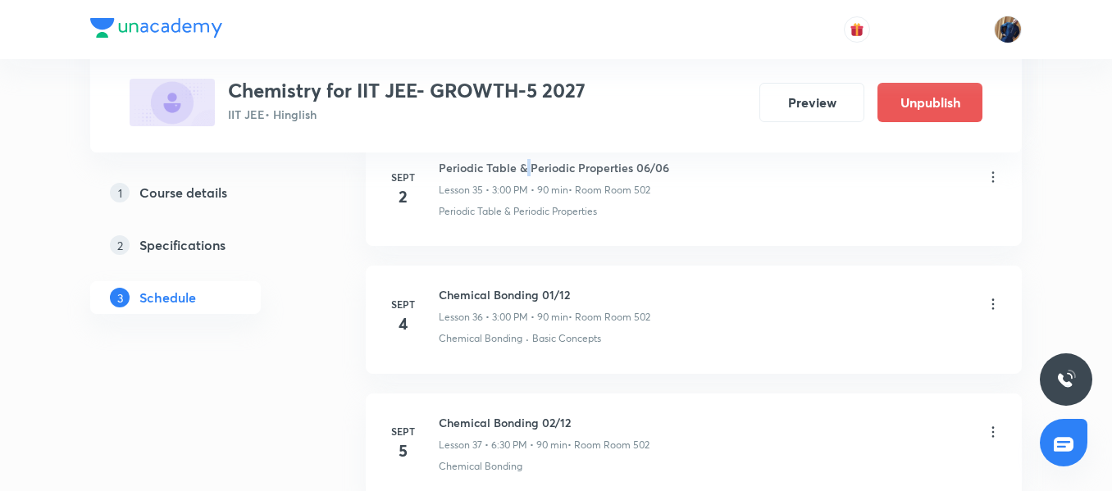
click at [527, 170] on h6 "Periodic Table & Periodic Properties 06/06" at bounding box center [554, 167] width 230 height 17
copy h6 "Periodic Table & Periodic Properties 06/06"
click at [991, 304] on icon at bounding box center [993, 304] width 16 height 16
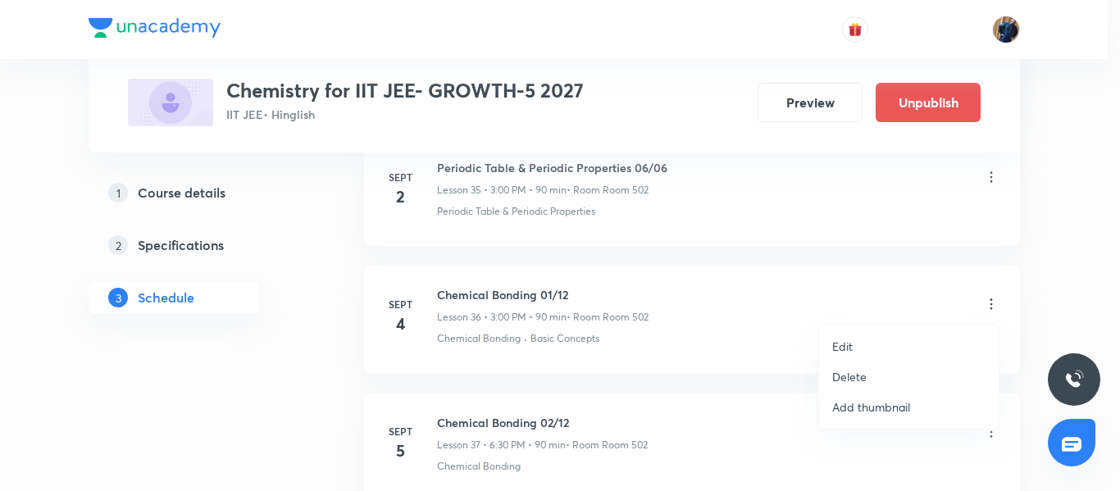
click at [882, 339] on li "Edit" at bounding box center [909, 346] width 180 height 30
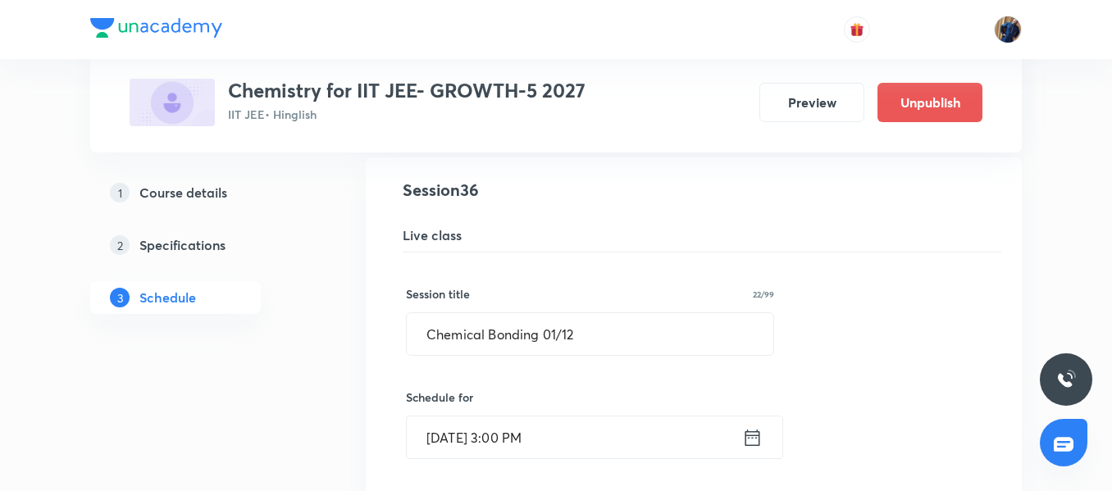
scroll to position [4625, 0]
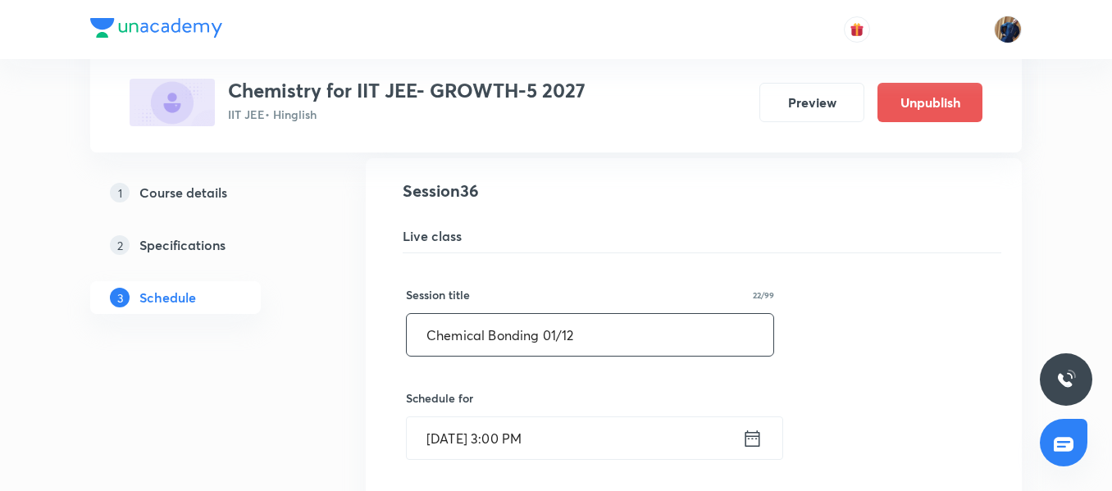
click at [521, 335] on input "Chemical Bonding 01/12" at bounding box center [590, 335] width 366 height 42
paste input "Periodic Table & Periodic Properties 06/06"
click at [663, 339] on input "Periodic Table & Periodic Properties 06/06" at bounding box center [590, 335] width 366 height 42
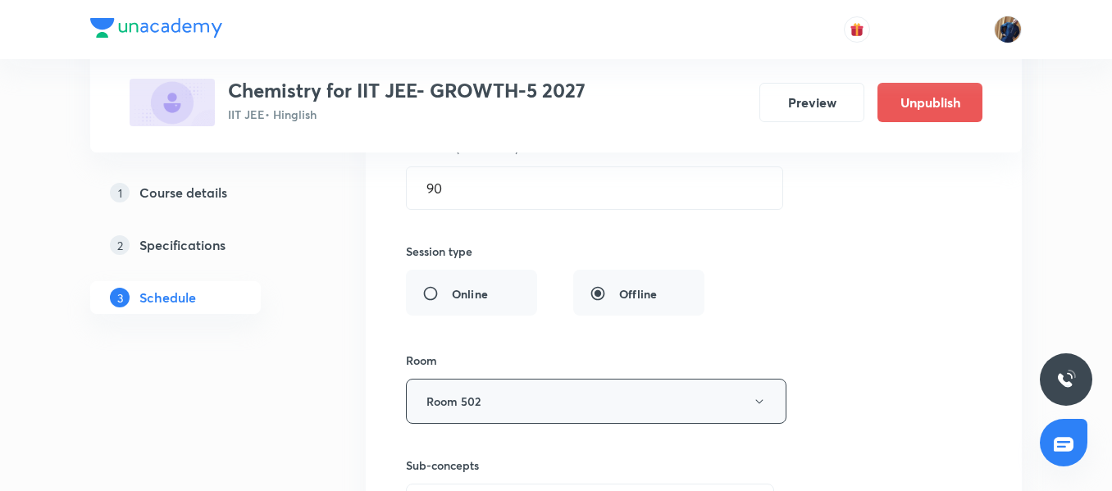
scroll to position [5117, 0]
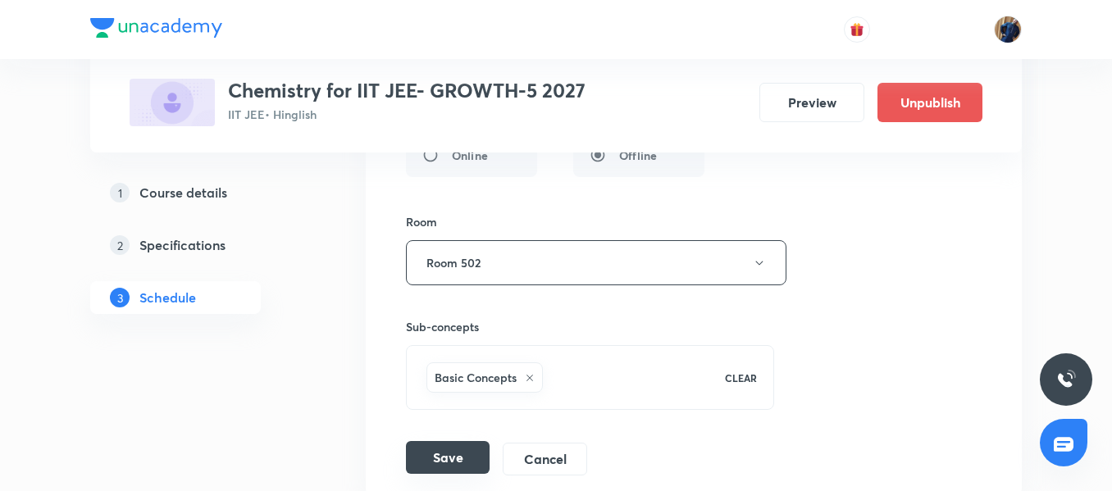
type input "Periodic Table & Periodic Properties 07/06"
click at [439, 450] on button "Save" at bounding box center [448, 457] width 84 height 33
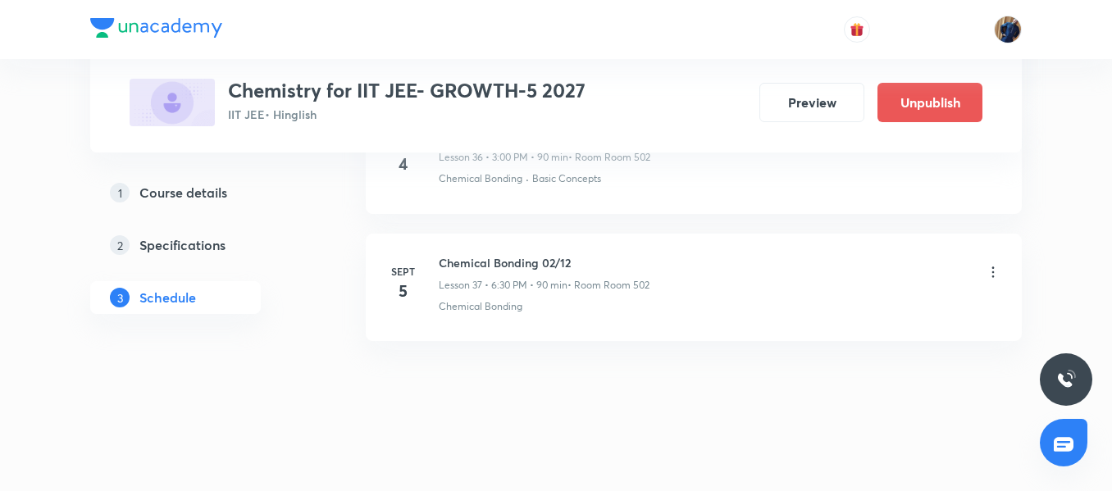
scroll to position [4774, 0]
click at [989, 273] on icon at bounding box center [993, 268] width 16 height 16
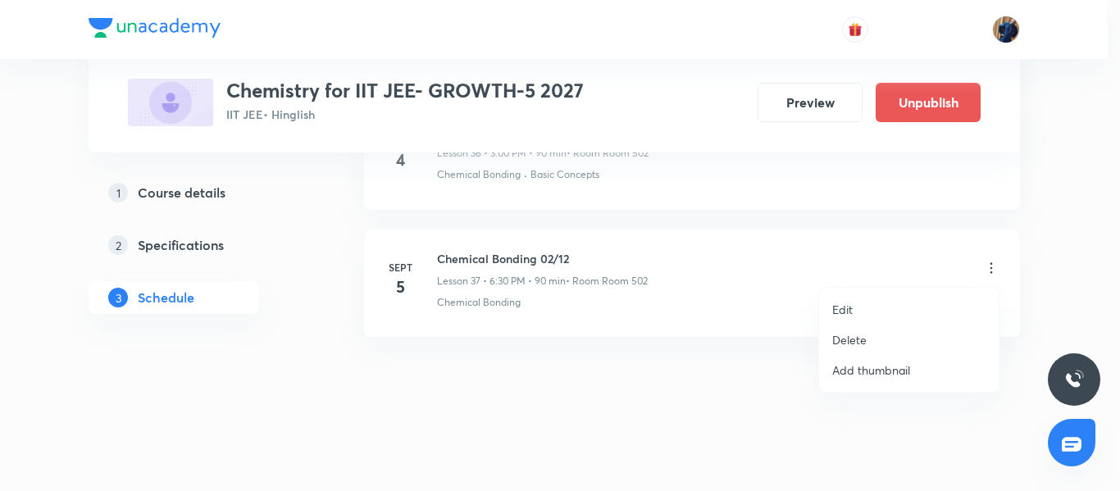
click at [880, 307] on li "Edit" at bounding box center [909, 309] width 180 height 30
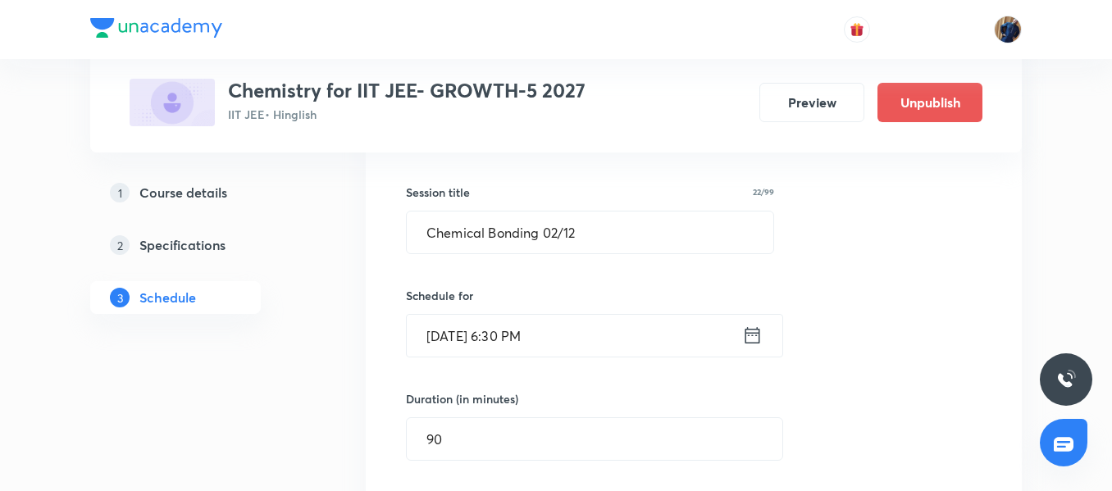
scroll to position [4610, 0]
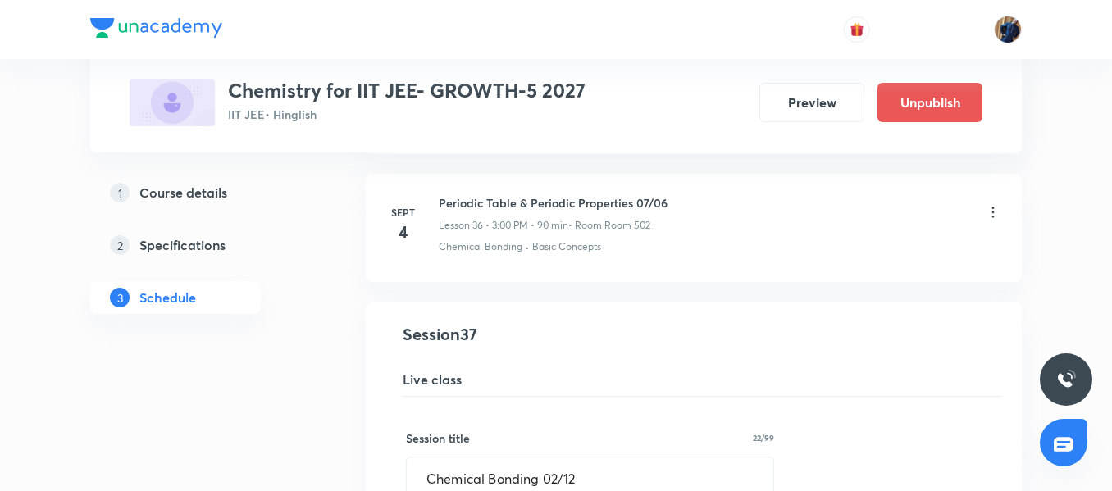
click at [517, 212] on div "Periodic Table & Periodic Properties 07/06 Lesson 36 • 3:00 PM • 90 min • Room …" at bounding box center [553, 213] width 229 height 39
click at [526, 190] on li "Sept 4 Periodic Table & Periodic Properties 07/06 Lesson 36 • 3:00 PM • 90 min …" at bounding box center [694, 227] width 656 height 107
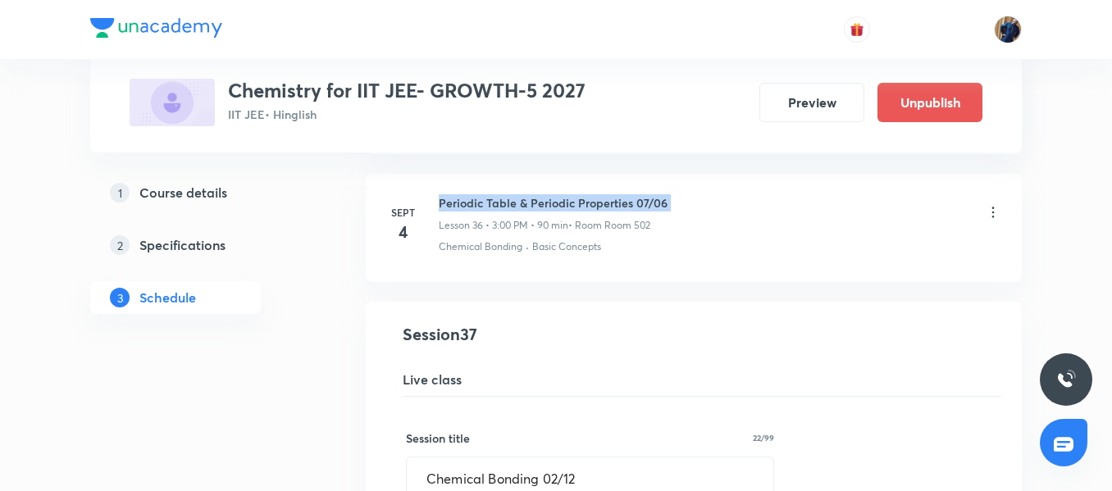
click at [526, 190] on li "Sept 4 Periodic Table & Periodic Properties 07/06 Lesson 36 • 3:00 PM • 90 min …" at bounding box center [694, 227] width 656 height 107
copy h6 "Periodic Table & Periodic Properties 07/06"
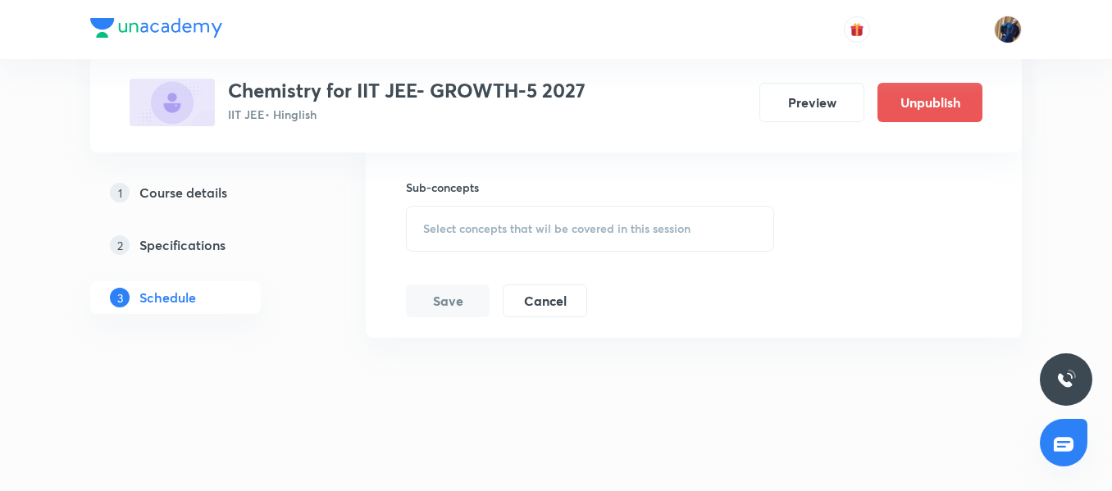
scroll to position [5385, 0]
click at [502, 221] on span "Select concepts that wil be covered in this session" at bounding box center [556, 227] width 267 height 13
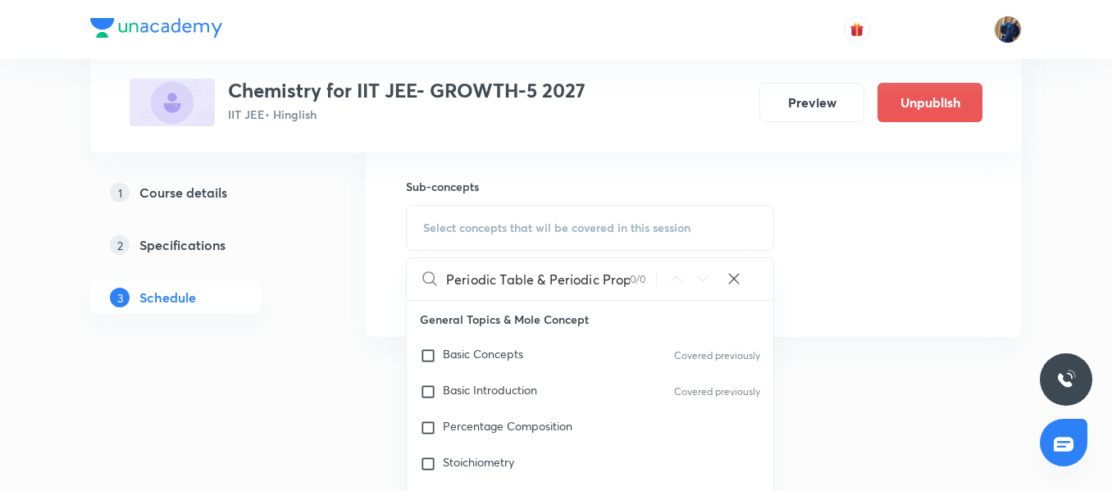
scroll to position [0, 75]
drag, startPoint x: 594, startPoint y: 273, endPoint x: 639, endPoint y: 280, distance: 44.9
click at [639, 280] on div "Periodic Table & Periodic Properties 07/06 0 / 0 ​" at bounding box center [590, 279] width 366 height 42
drag, startPoint x: 500, startPoint y: 279, endPoint x: 691, endPoint y: 289, distance: 191.3
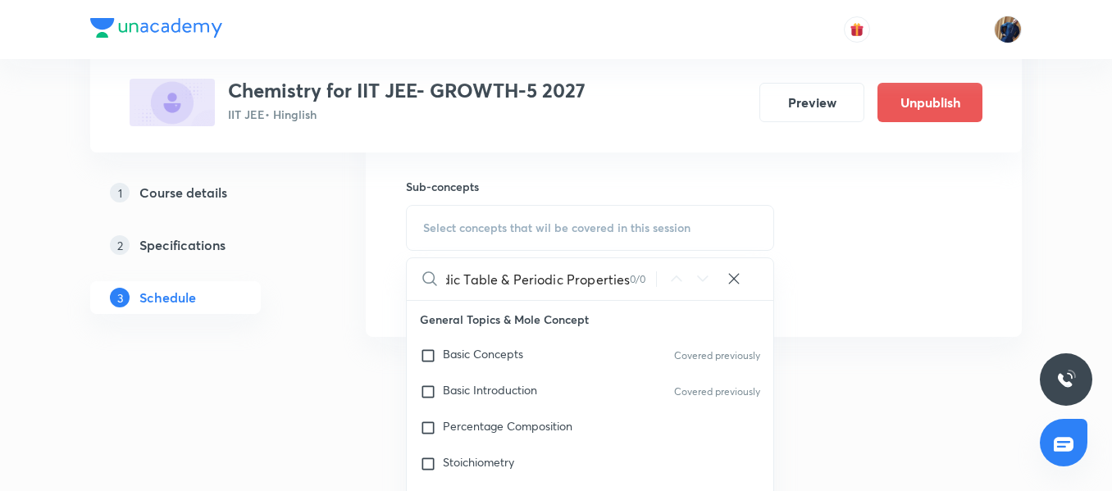
click at [691, 289] on div "Periodic Table & Periodic Properties 0 / 0 ​" at bounding box center [590, 279] width 366 height 42
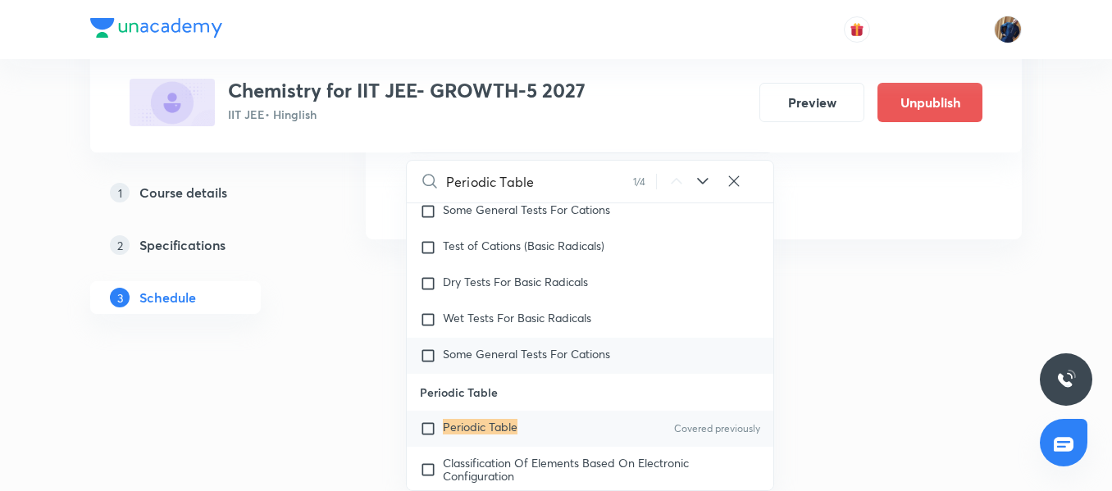
scroll to position [13745, 0]
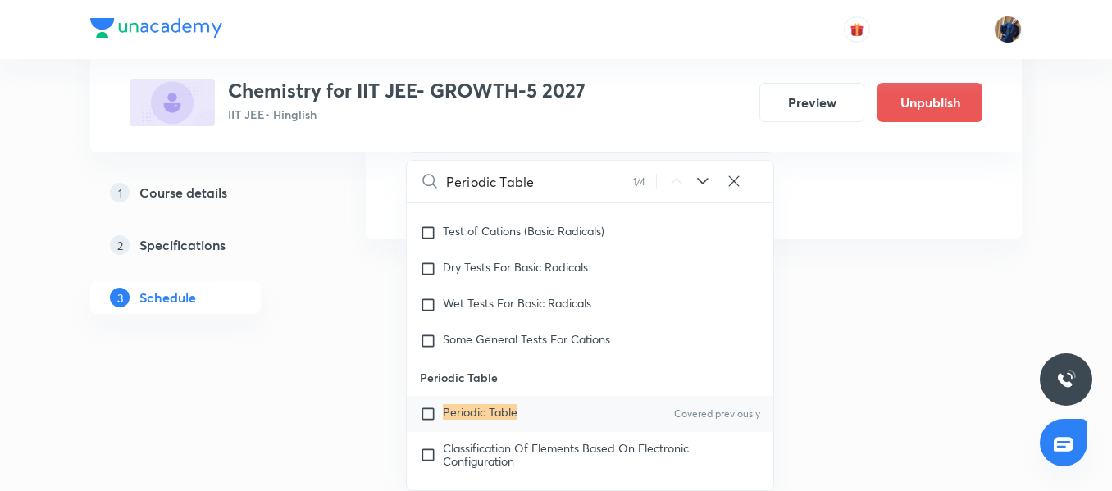
type input "Periodic Table"
click at [530, 405] on div "Periodic Table Covered previously" at bounding box center [590, 414] width 366 height 36
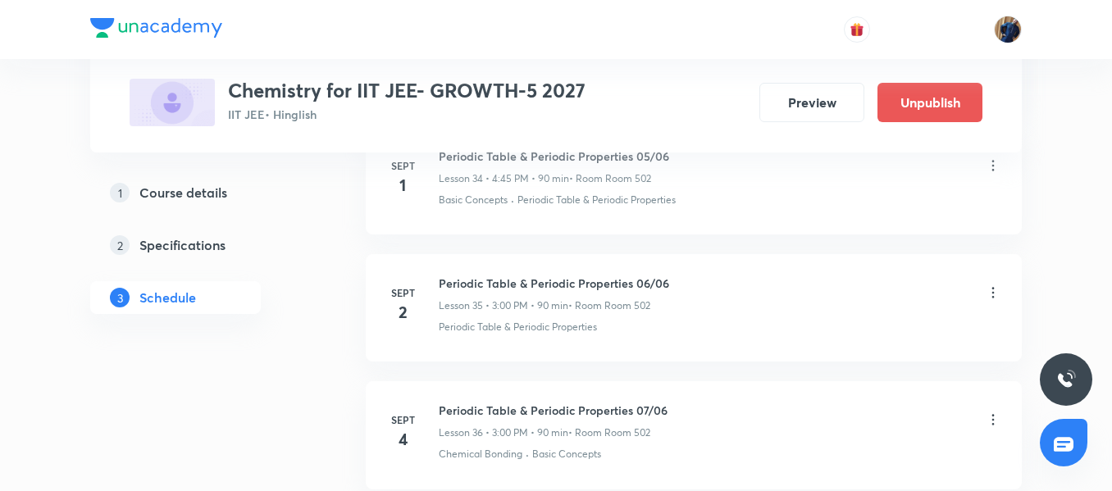
scroll to position [4502, 0]
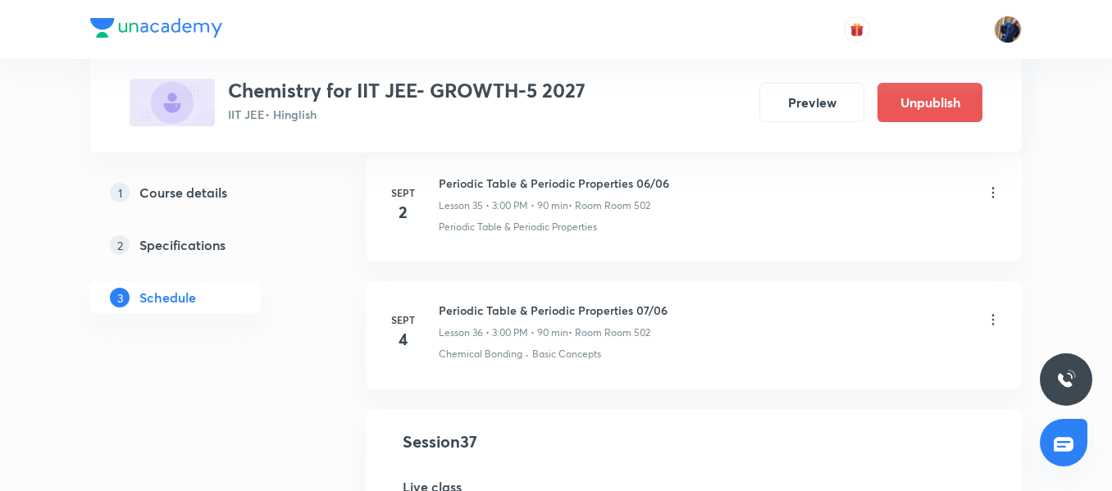
click at [543, 305] on h6 "Periodic Table & Periodic Properties 07/06" at bounding box center [553, 310] width 229 height 17
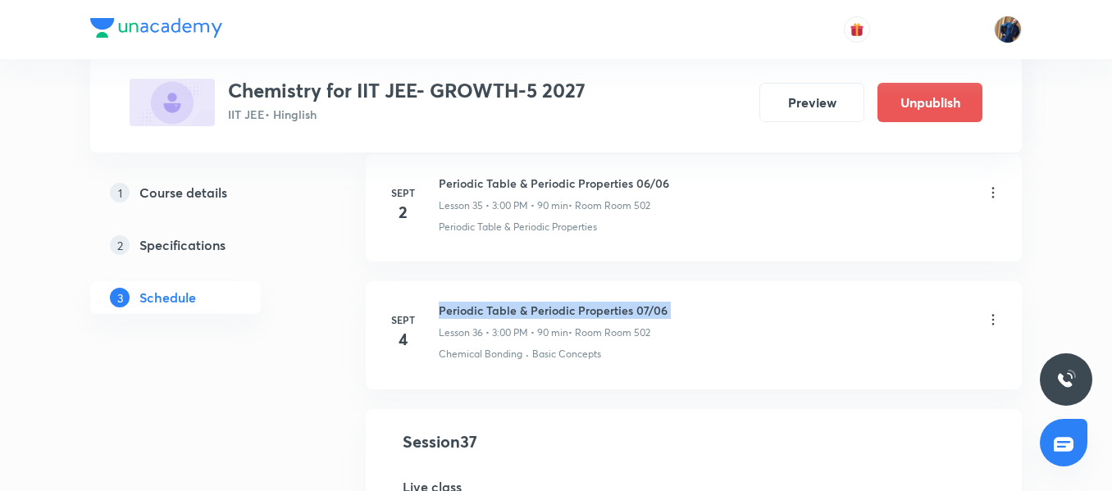
click at [543, 305] on h6 "Periodic Table & Periodic Properties 07/06" at bounding box center [553, 310] width 229 height 17
copy h6 "Periodic Table & Periodic Properties 07/06"
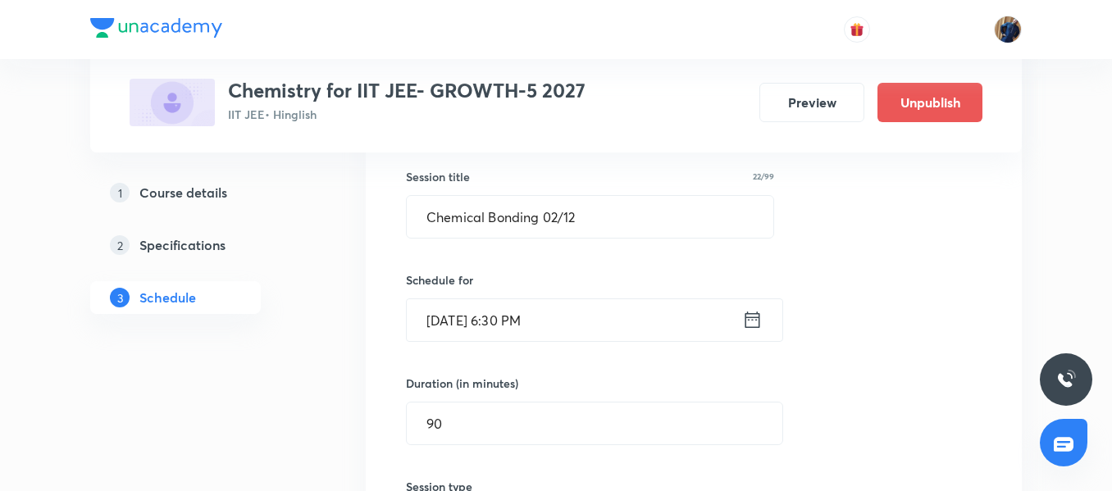
scroll to position [4912, 0]
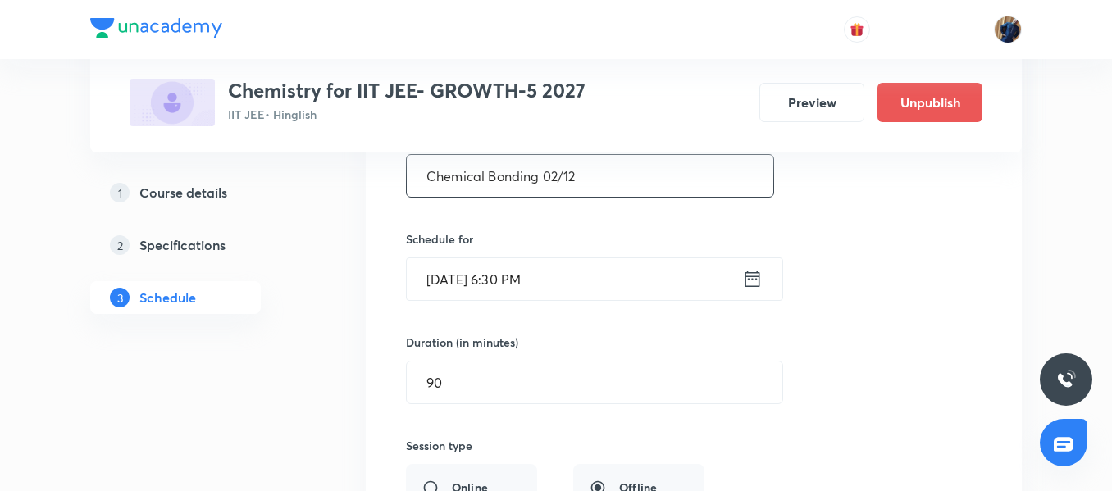
click at [555, 181] on input "Chemical Bonding 02/12" at bounding box center [590, 176] width 366 height 42
paste input "Periodic Table & Periodic Properties 07/06"
click at [663, 180] on input "Periodic Table & Periodic Properties 07/06" at bounding box center [590, 176] width 366 height 42
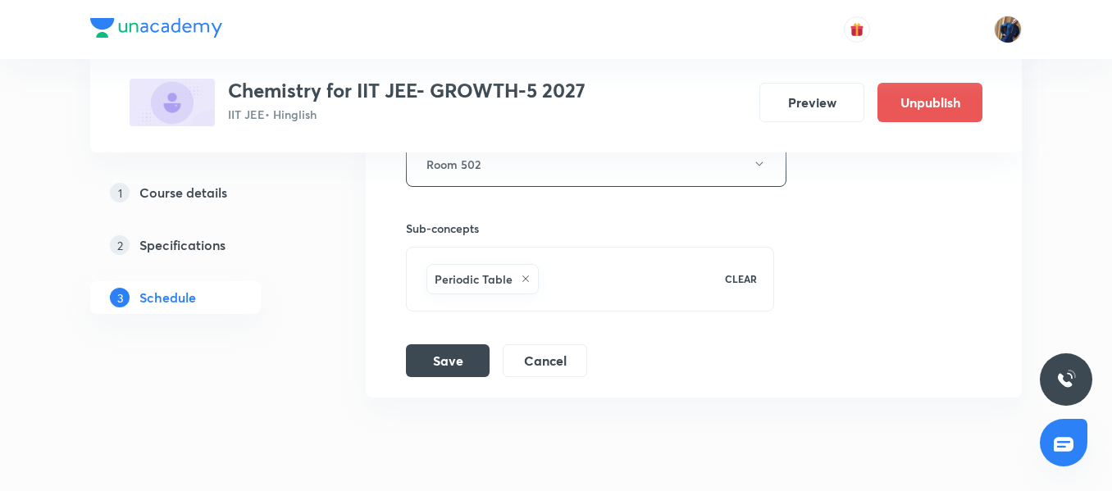
scroll to position [5404, 0]
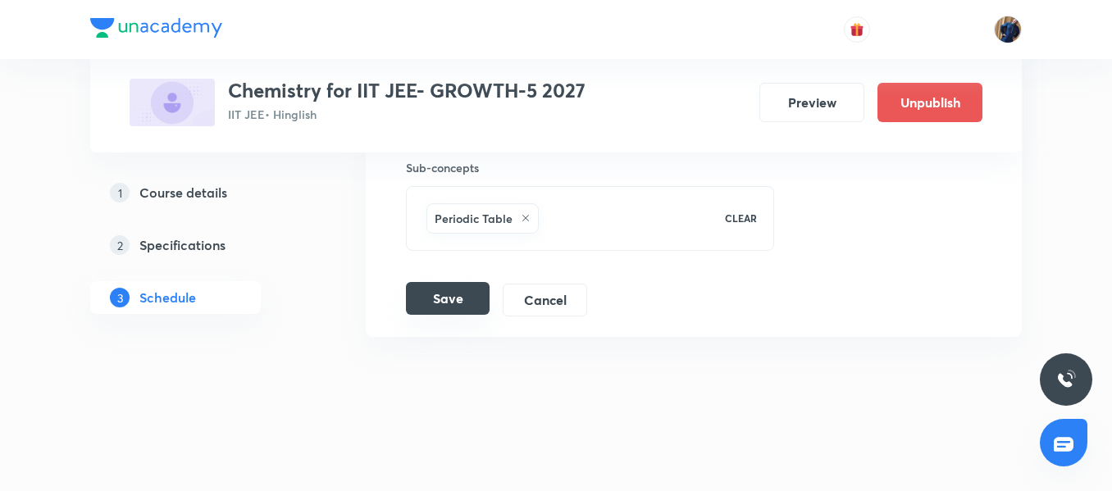
type input "Periodic Table & Periodic Properties 08/06"
click at [465, 296] on button "Save" at bounding box center [448, 298] width 84 height 33
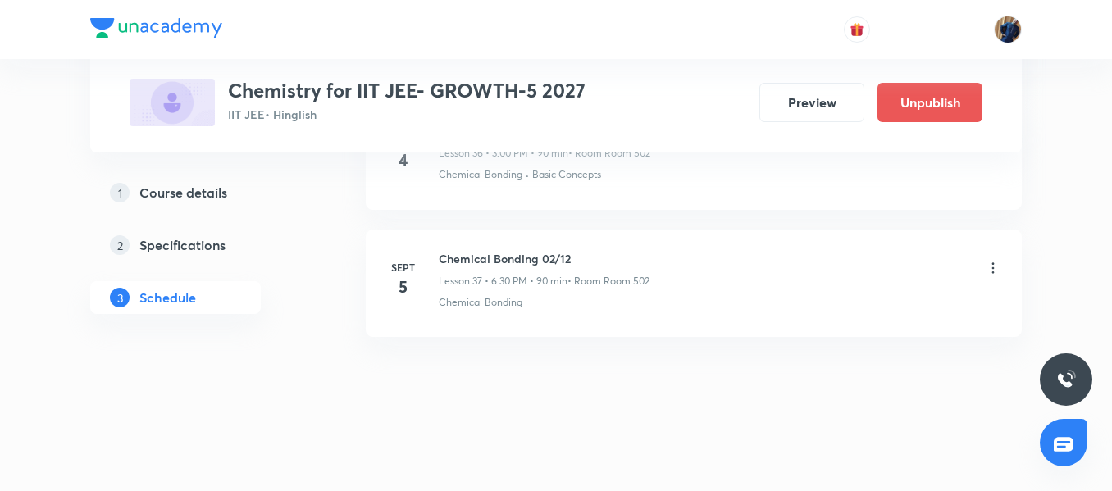
scroll to position [4774, 0]
